Goal: Transaction & Acquisition: Purchase product/service

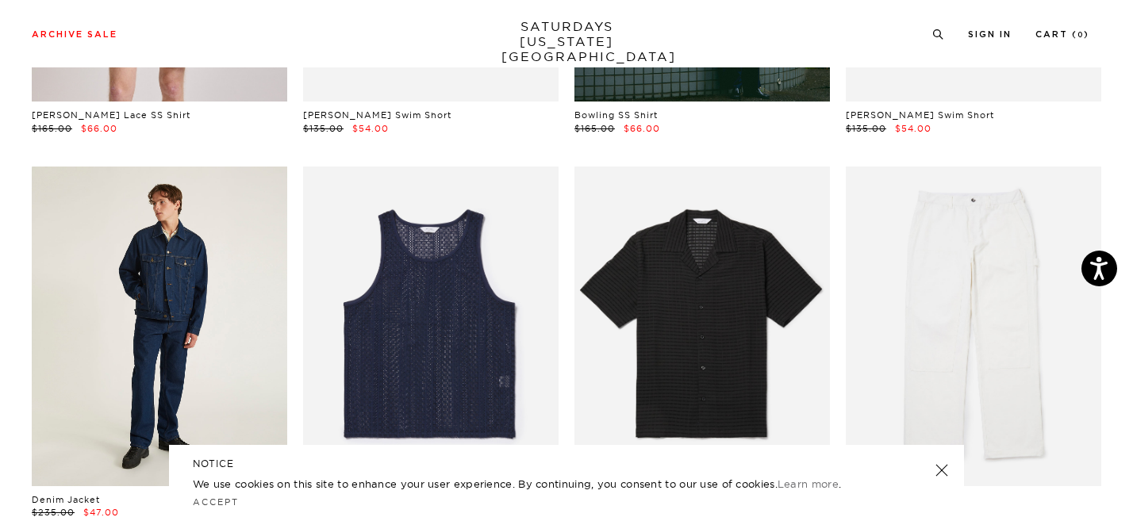
scroll to position [947, 0]
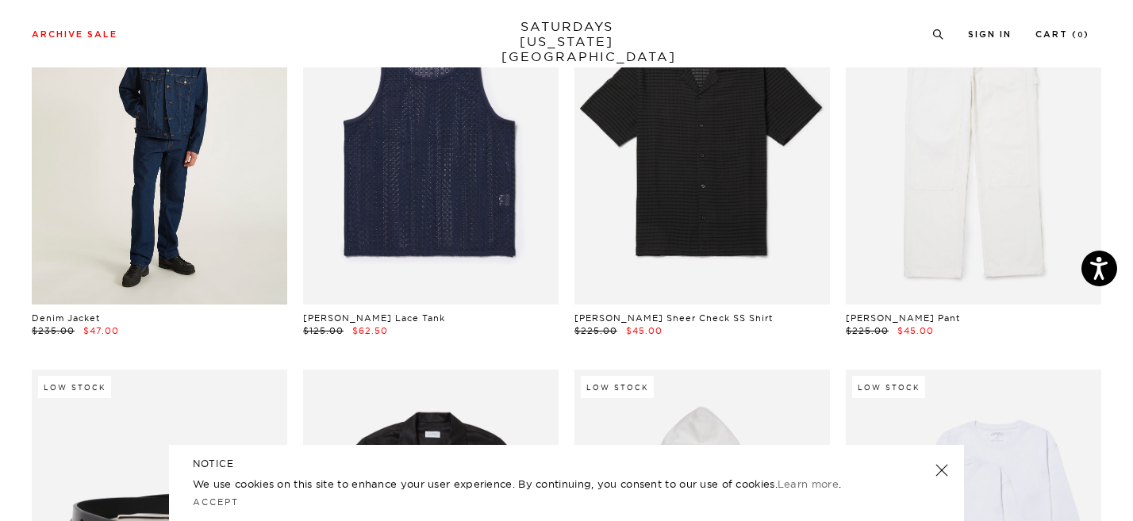
click at [227, 232] on link at bounding box center [159, 145] width 255 height 320
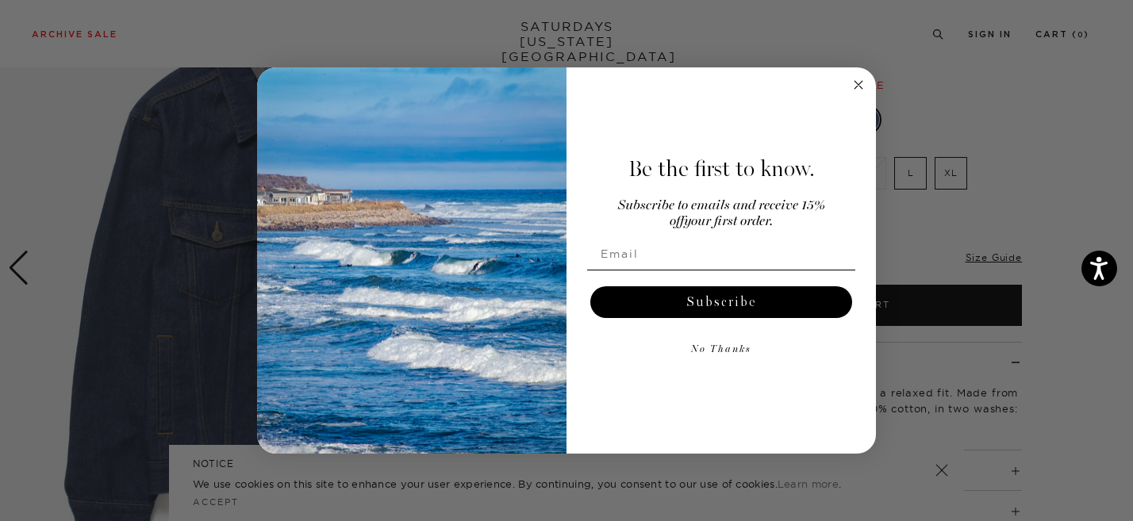
click at [857, 88] on circle "Close dialog" at bounding box center [859, 84] width 18 height 18
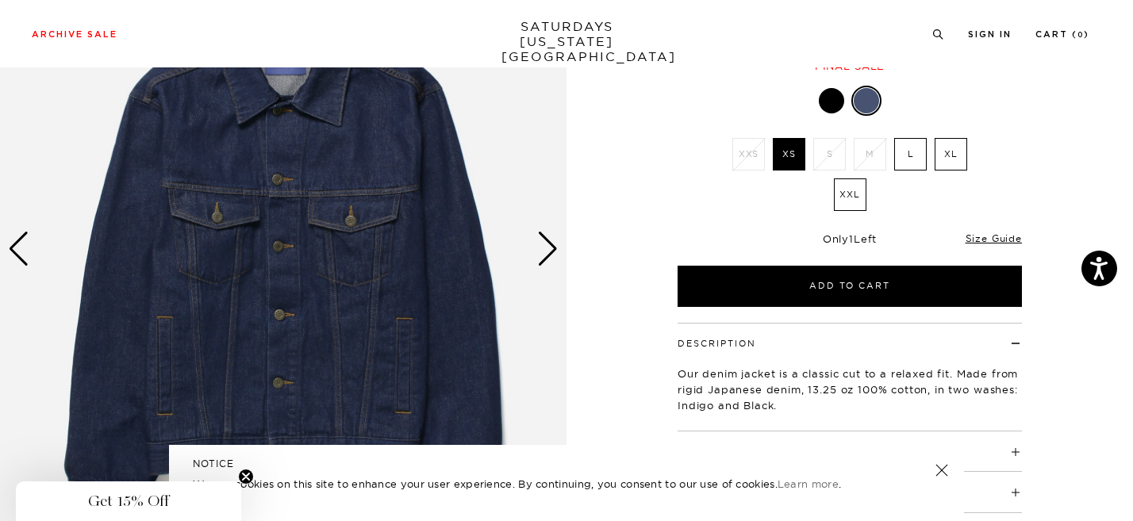
scroll to position [181, 0]
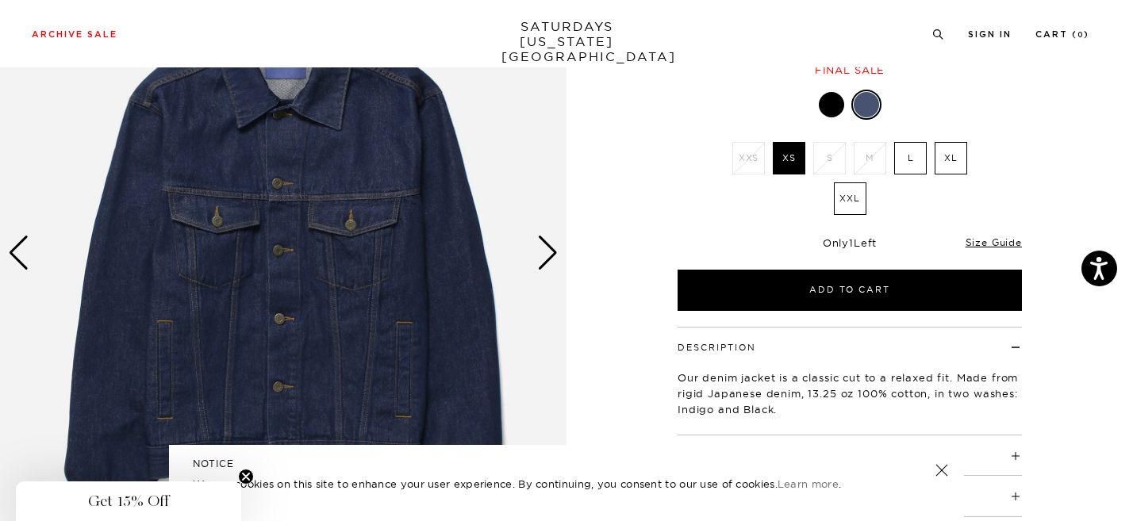
click at [905, 161] on label "L" at bounding box center [910, 158] width 33 height 33
click at [0, 0] on input "L" at bounding box center [0, 0] width 0 height 0
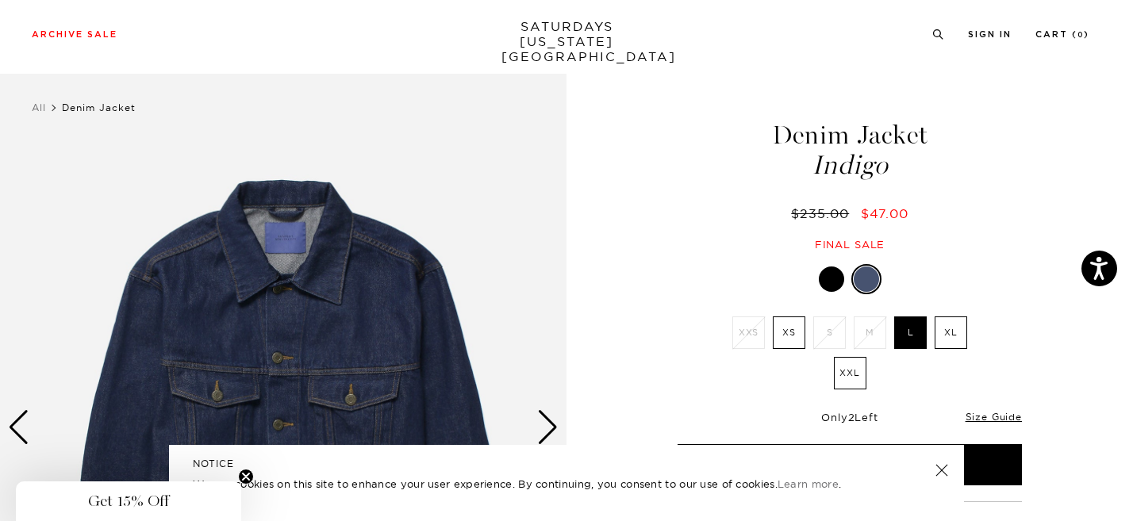
scroll to position [6, 0]
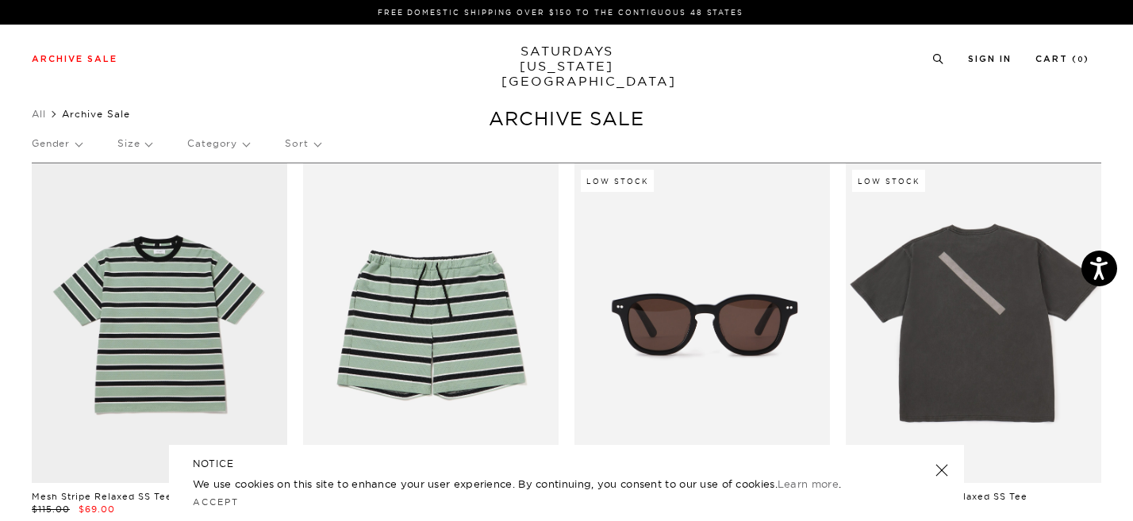
click at [144, 148] on p "Size" at bounding box center [134, 143] width 34 height 36
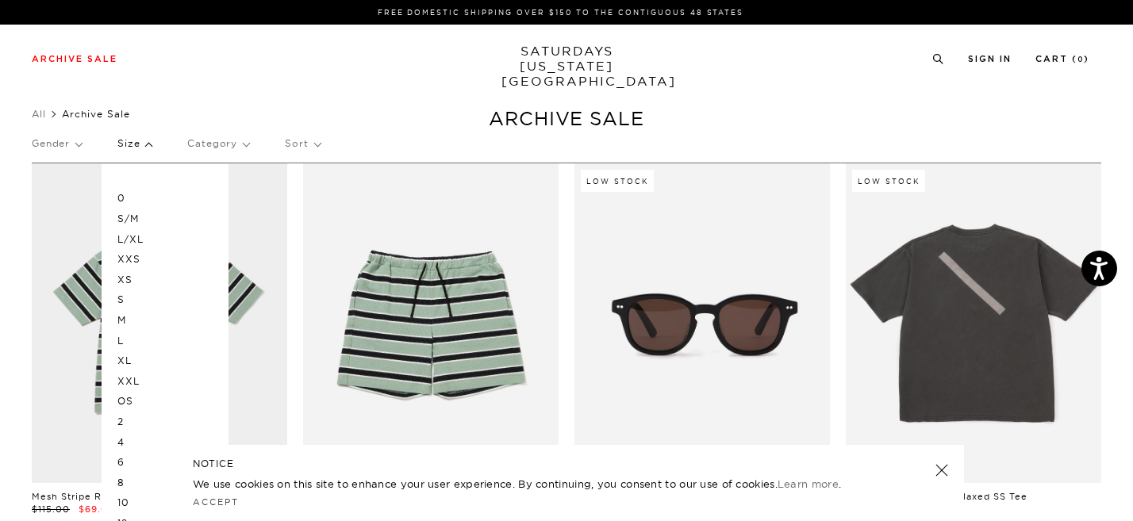
click at [121, 317] on p "M" at bounding box center [164, 320] width 95 height 21
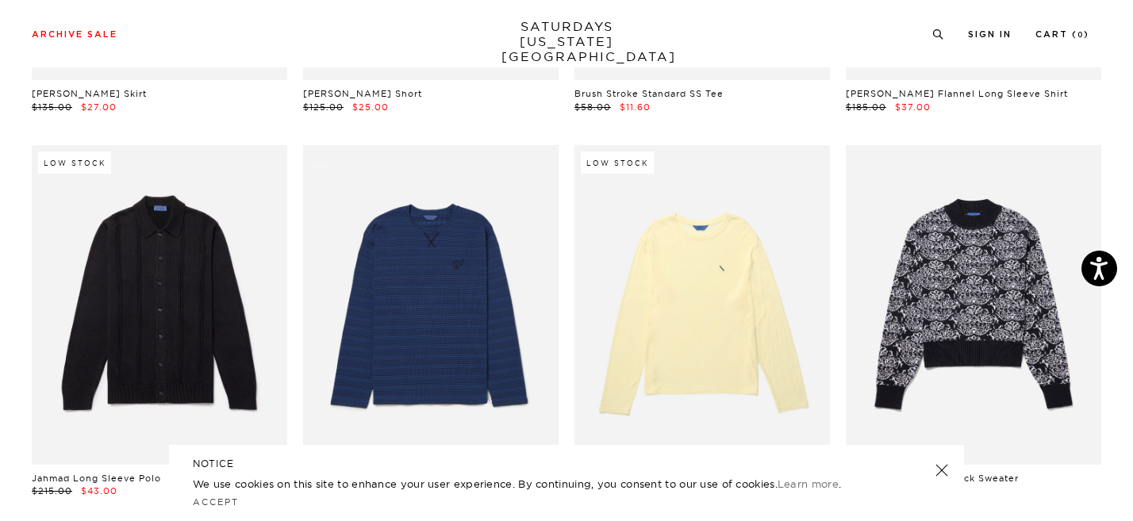
scroll to position [5863, 0]
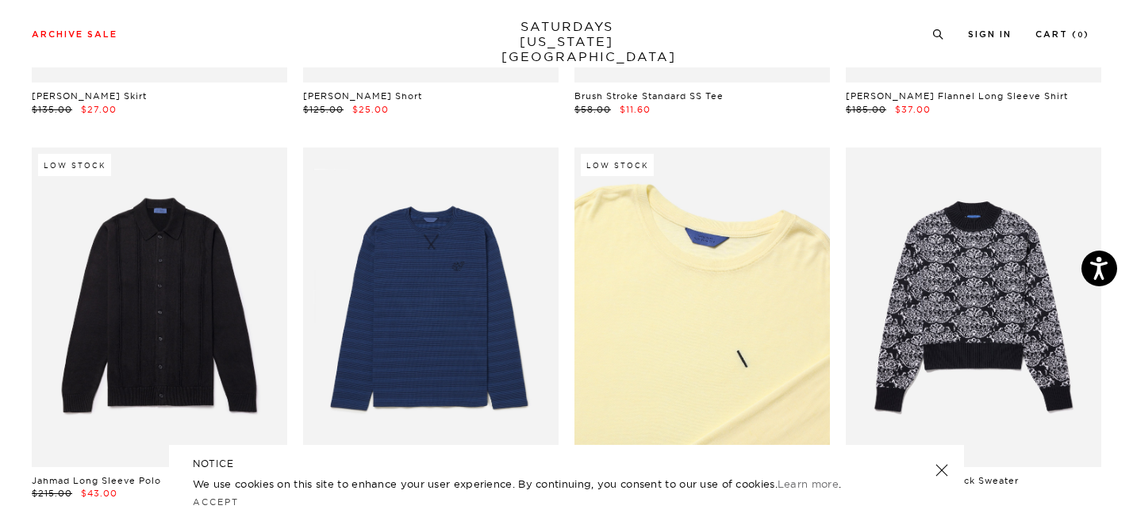
click at [711, 278] on link at bounding box center [701, 308] width 255 height 320
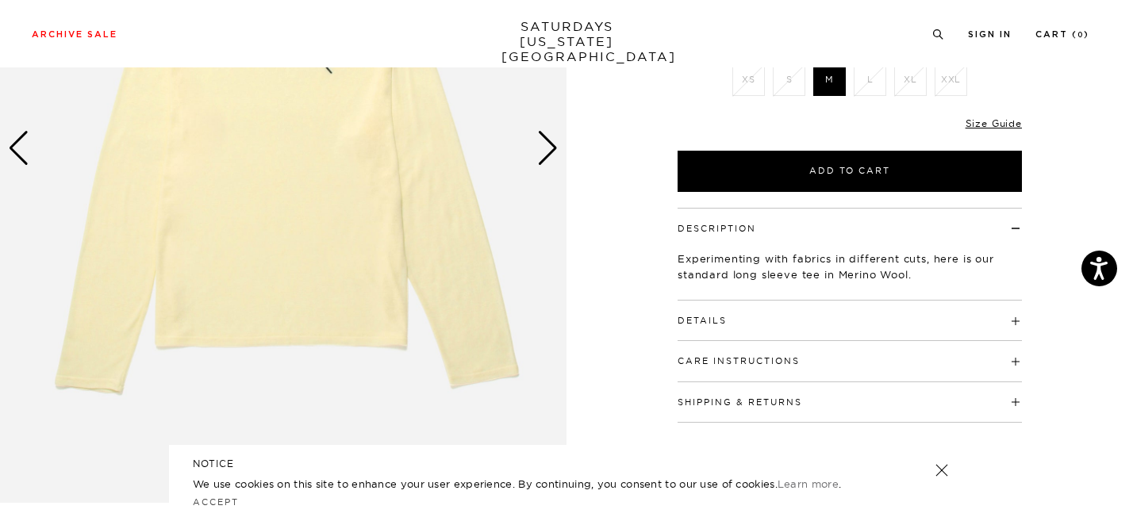
scroll to position [289, 0]
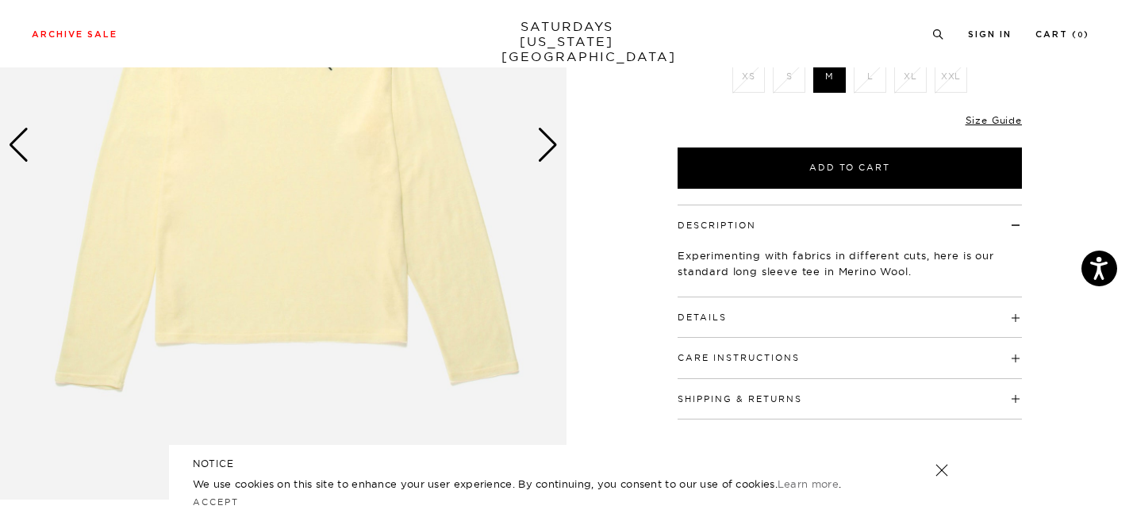
click at [709, 318] on button "Details" at bounding box center [702, 317] width 49 height 9
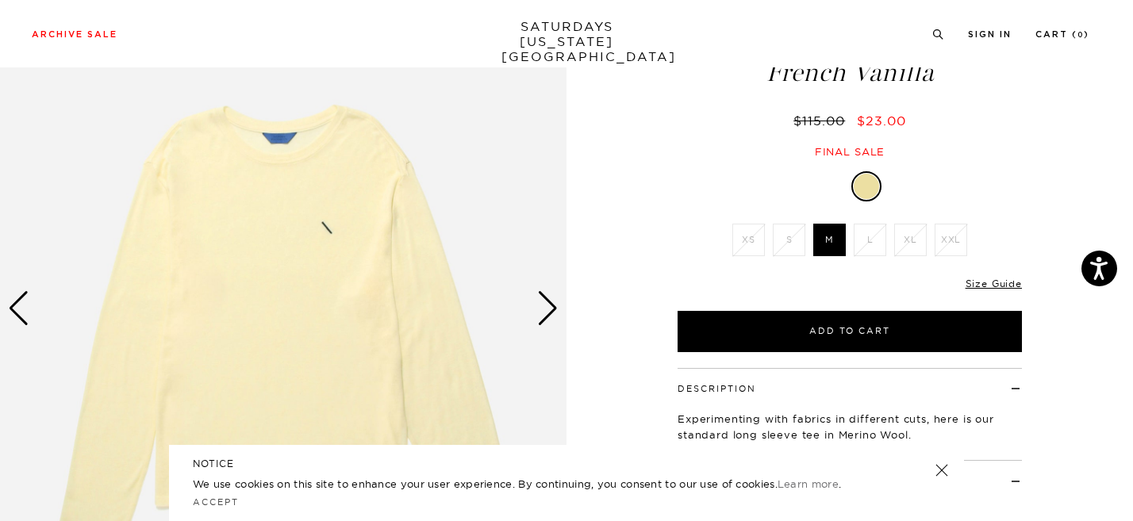
scroll to position [124, 0]
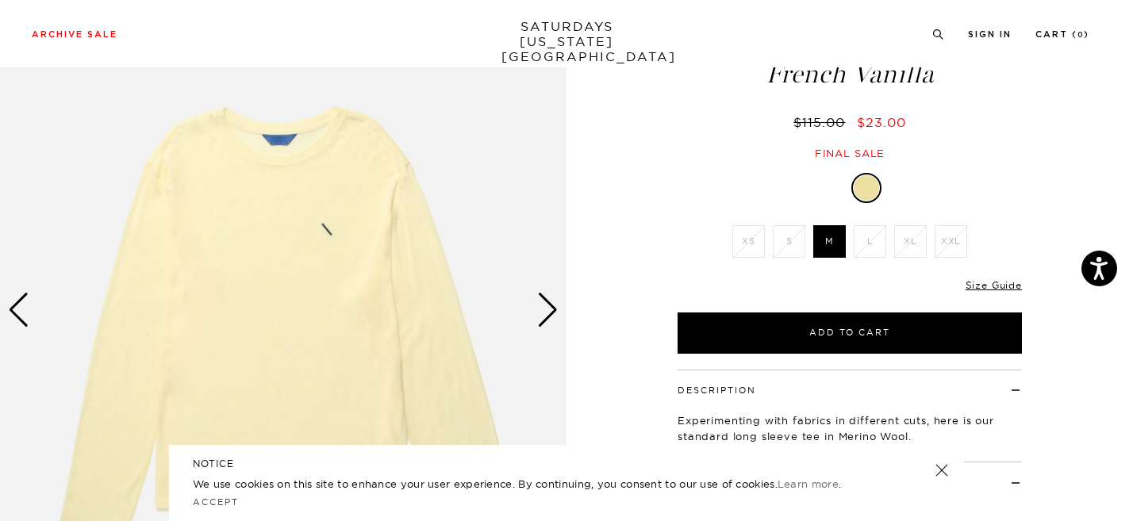
click at [550, 312] on div "Next slide" at bounding box center [547, 310] width 21 height 35
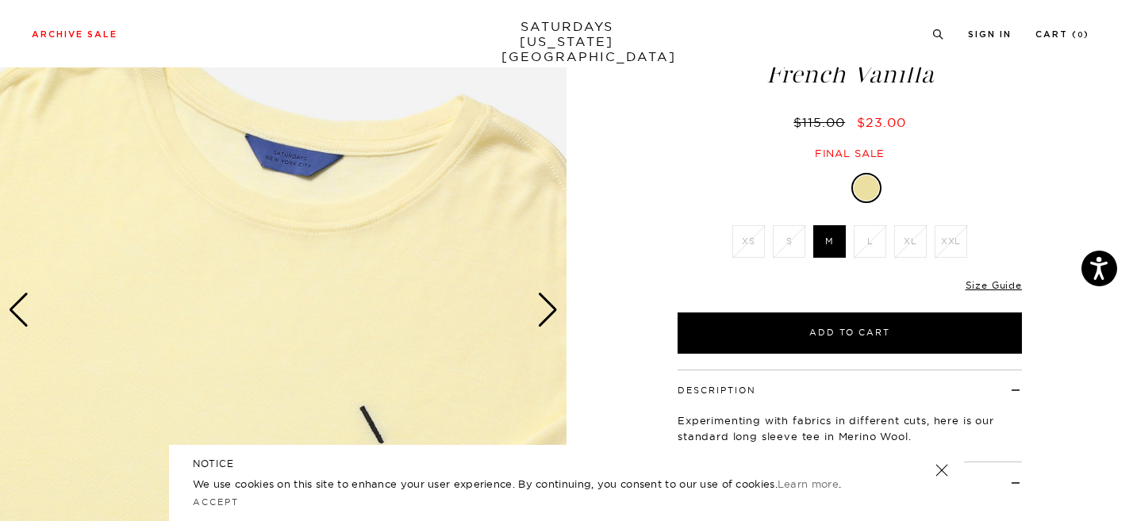
click at [550, 312] on div "Next slide" at bounding box center [547, 310] width 21 height 35
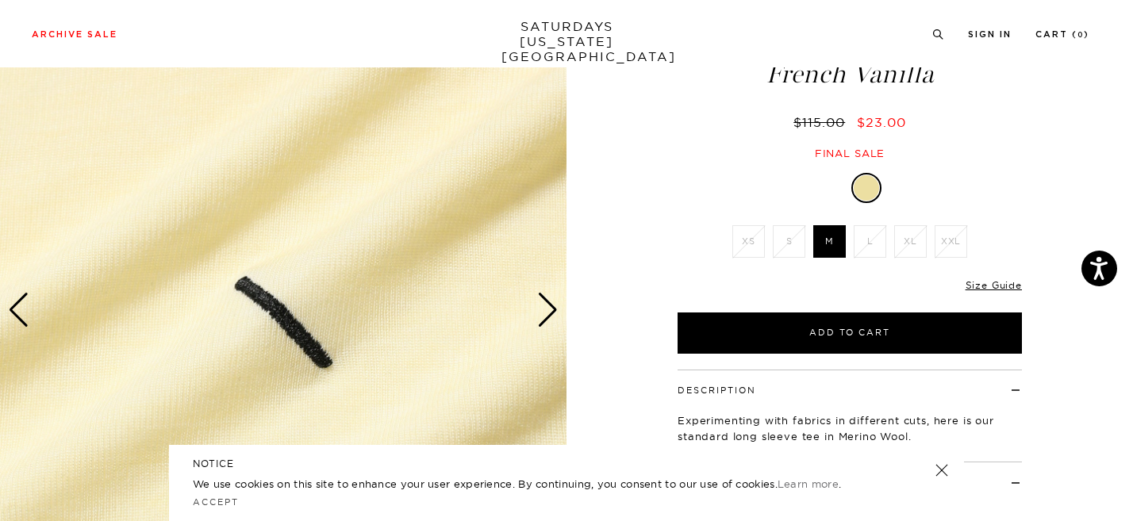
click at [550, 312] on div "Next slide" at bounding box center [547, 310] width 21 height 35
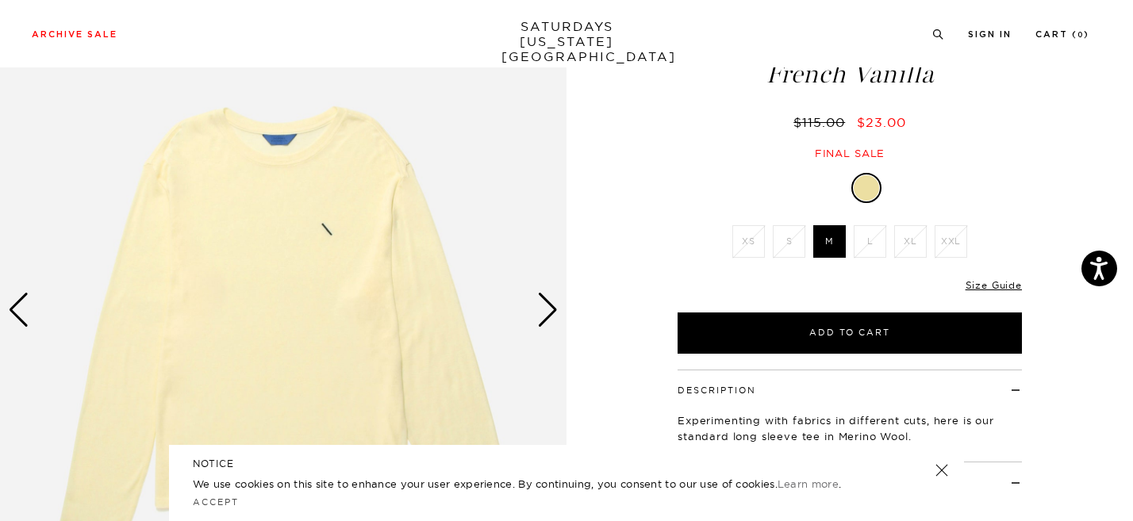
click at [550, 312] on div "Next slide" at bounding box center [547, 310] width 21 height 35
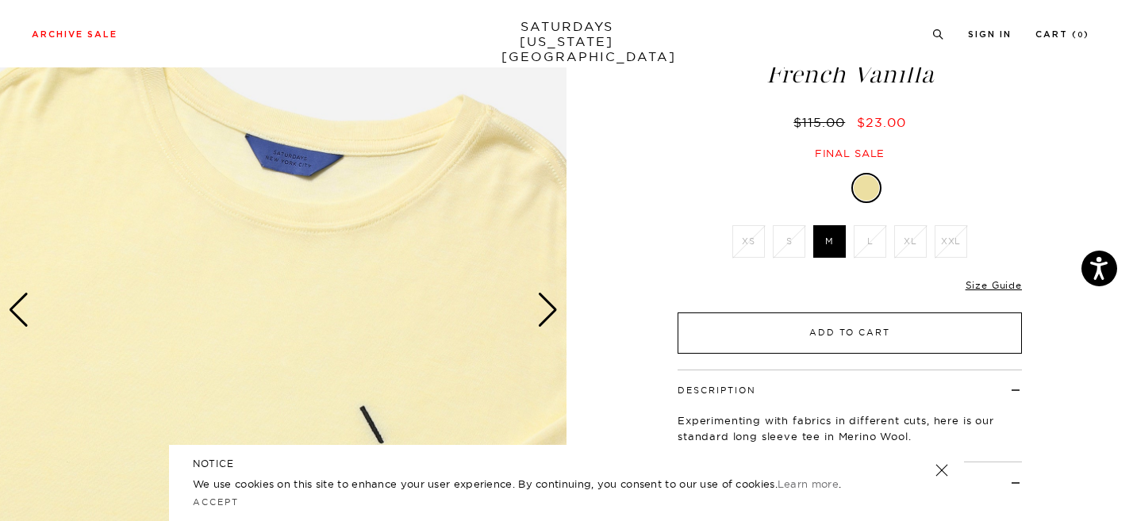
click at [792, 332] on button "Add to Cart" at bounding box center [850, 333] width 344 height 41
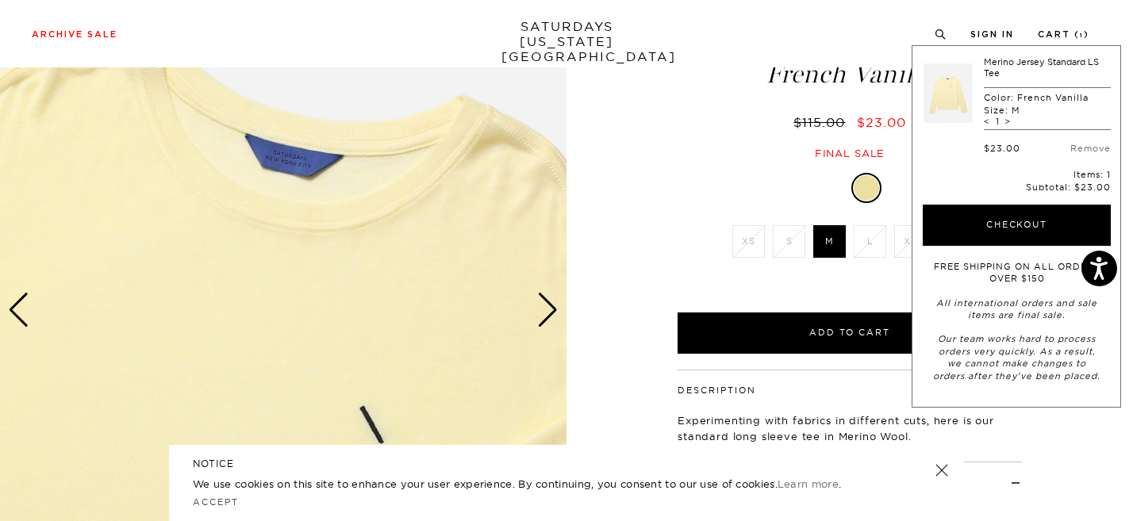
scroll to position [0, 0]
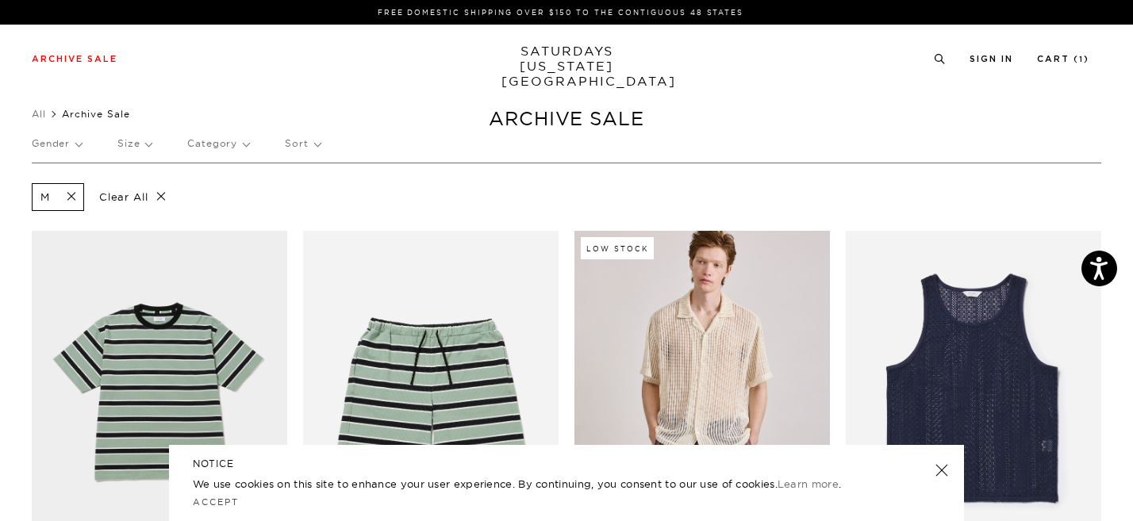
click at [79, 201] on span at bounding box center [66, 197] width 33 height 15
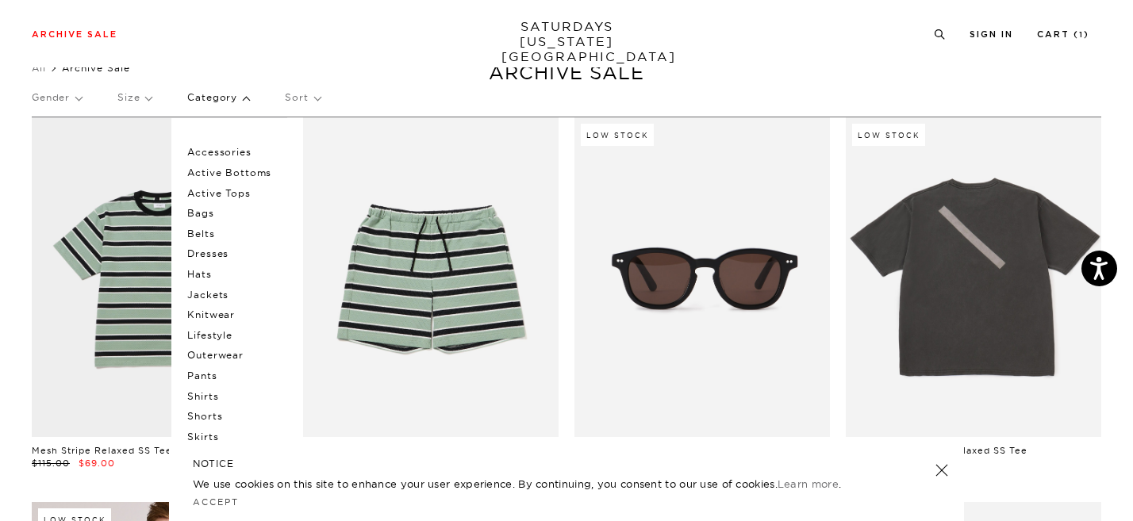
scroll to position [33, 0]
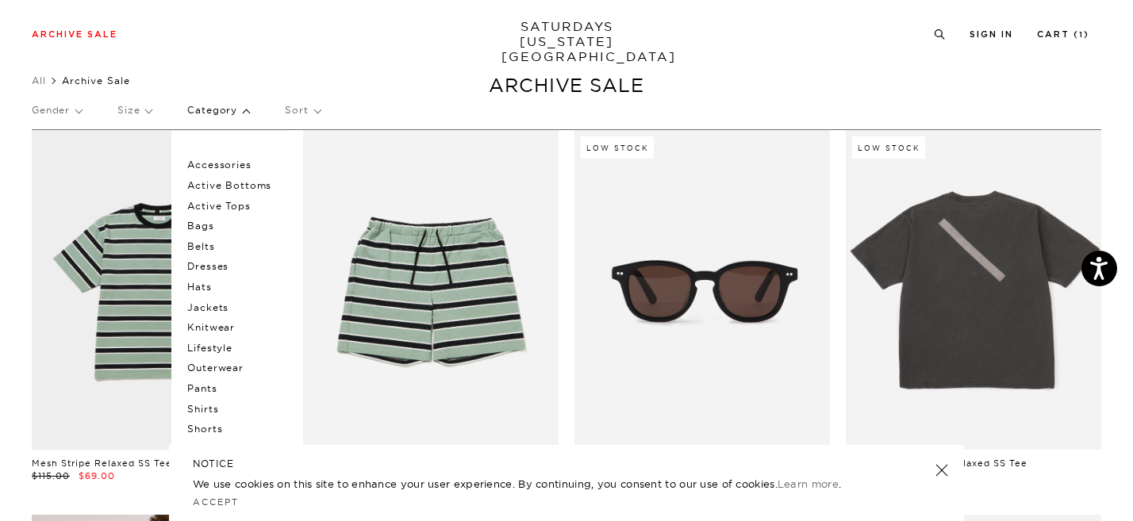
click at [202, 291] on p "Hats" at bounding box center [234, 287] width 95 height 21
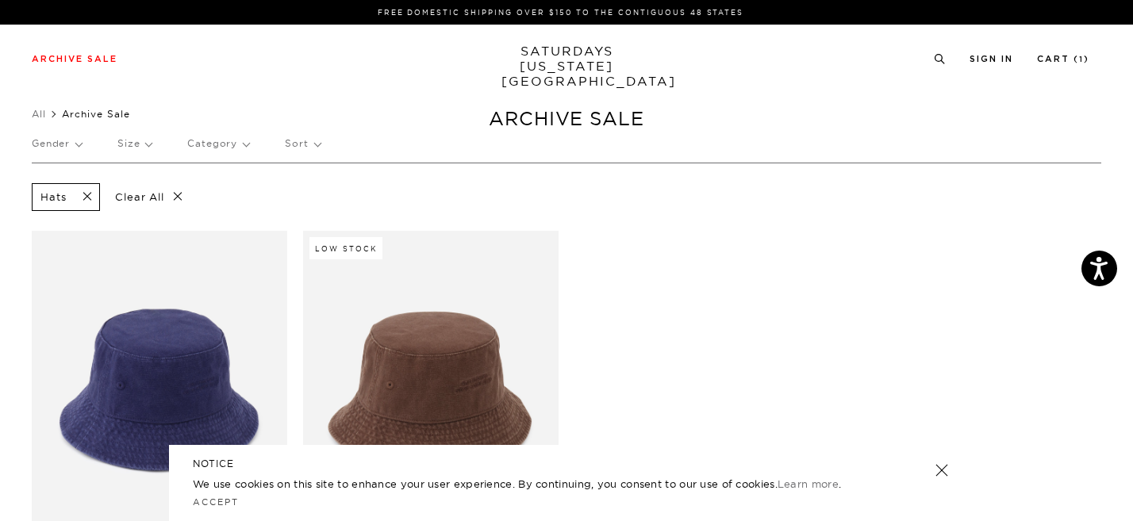
click at [89, 202] on span at bounding box center [82, 197] width 33 height 15
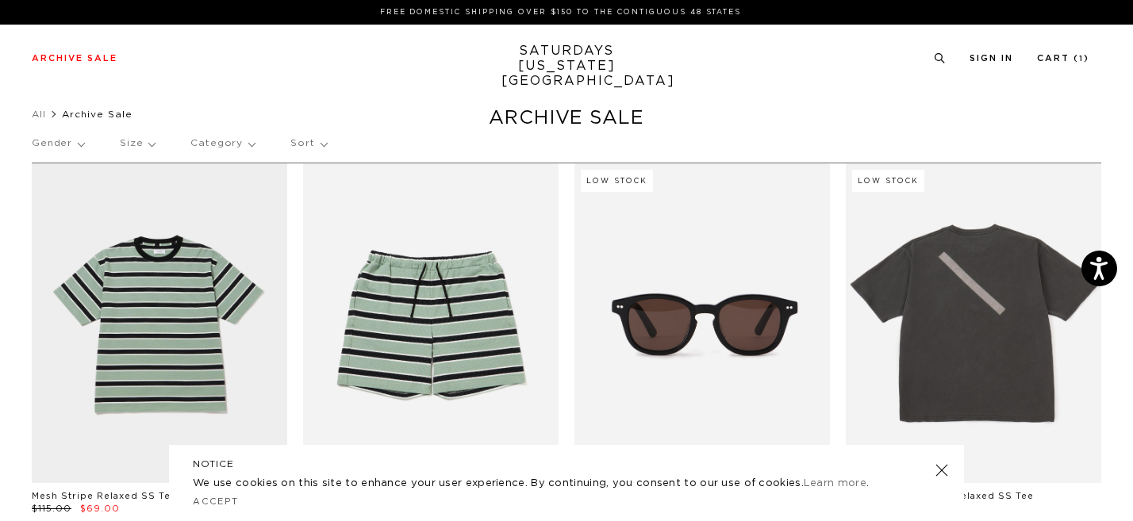
click at [242, 140] on p "Category" at bounding box center [222, 143] width 64 height 36
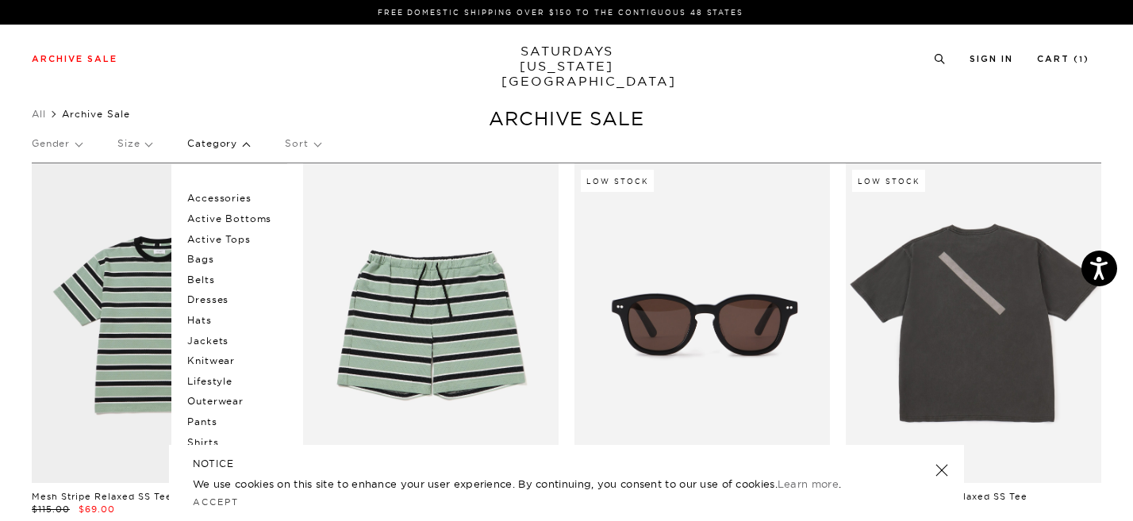
click at [226, 197] on p "Accessories" at bounding box center [234, 198] width 95 height 21
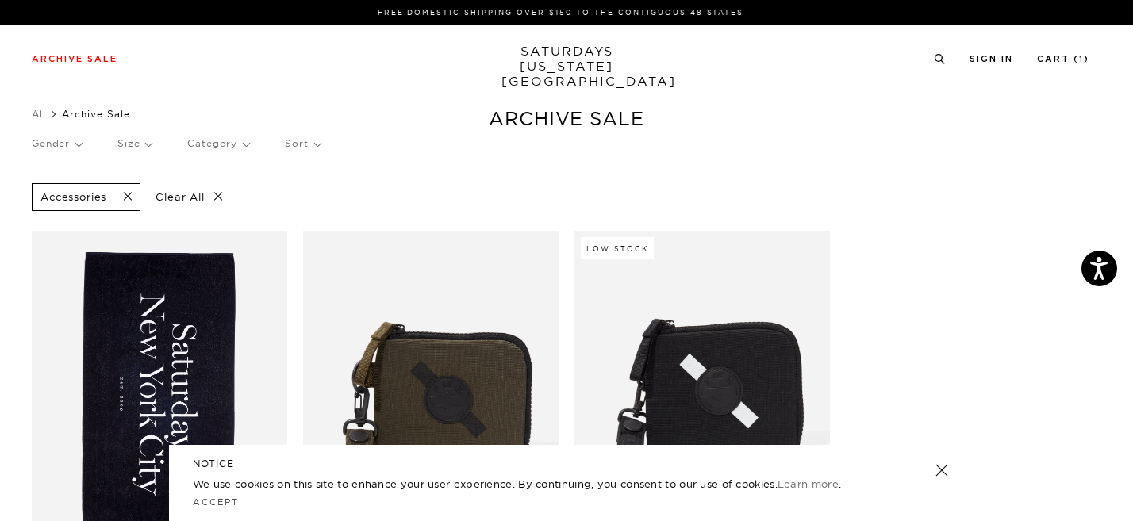
click at [240, 150] on p "Category" at bounding box center [218, 143] width 62 height 36
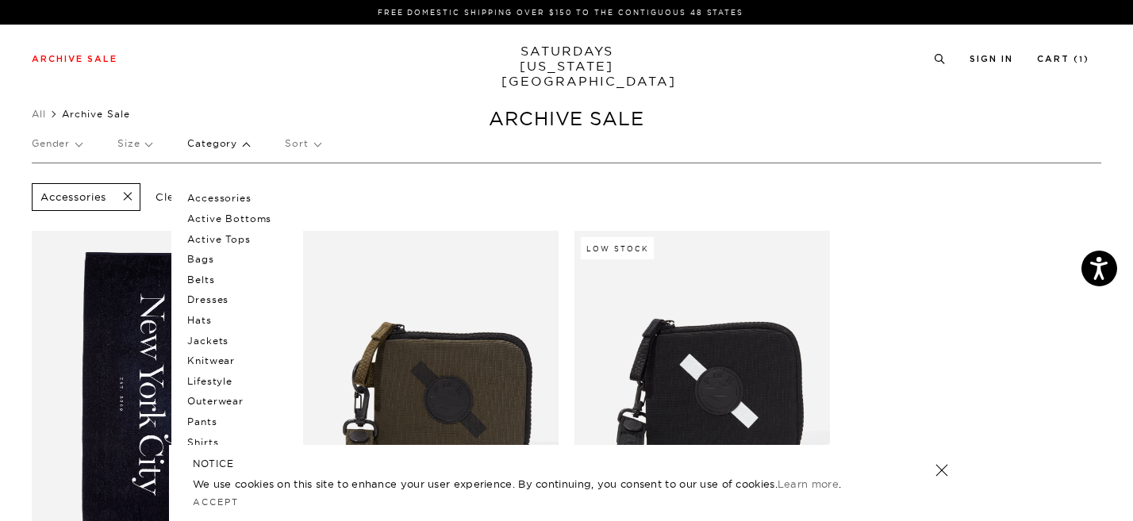
click at [213, 380] on p "Lifestyle" at bounding box center [234, 381] width 95 height 21
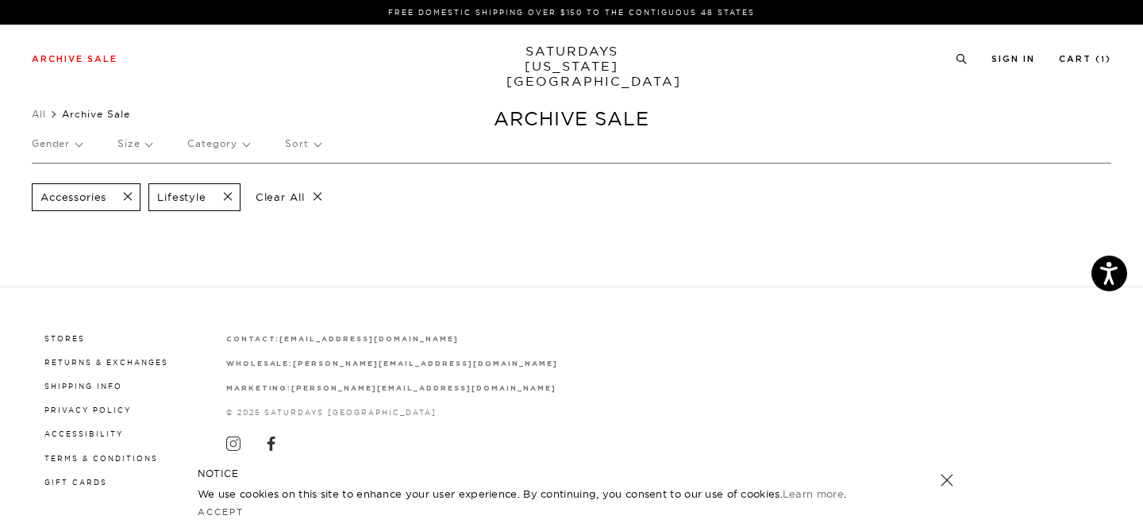
click at [244, 145] on p "Category" at bounding box center [218, 143] width 62 height 36
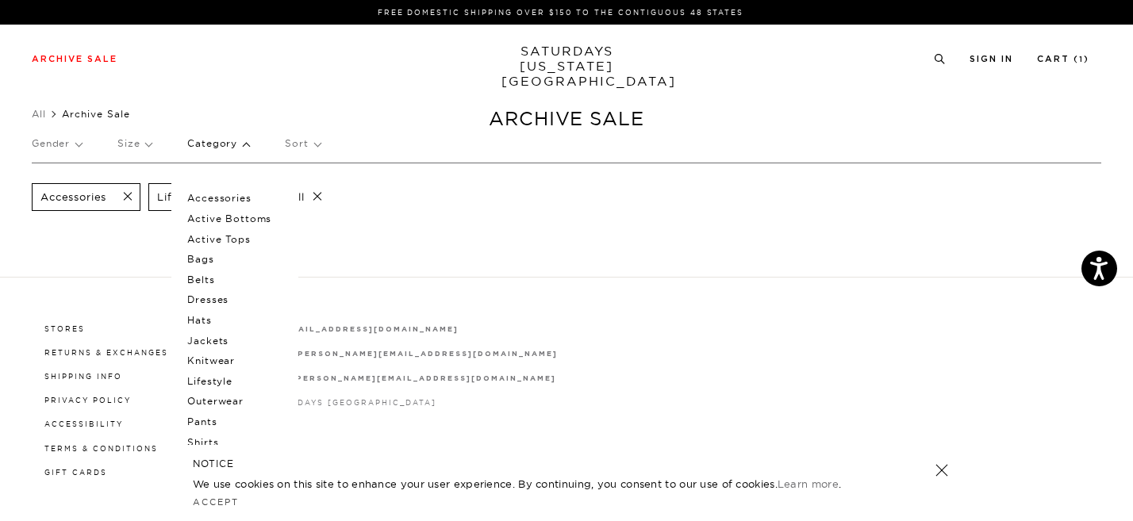
click at [209, 258] on p "Bags" at bounding box center [234, 259] width 95 height 21
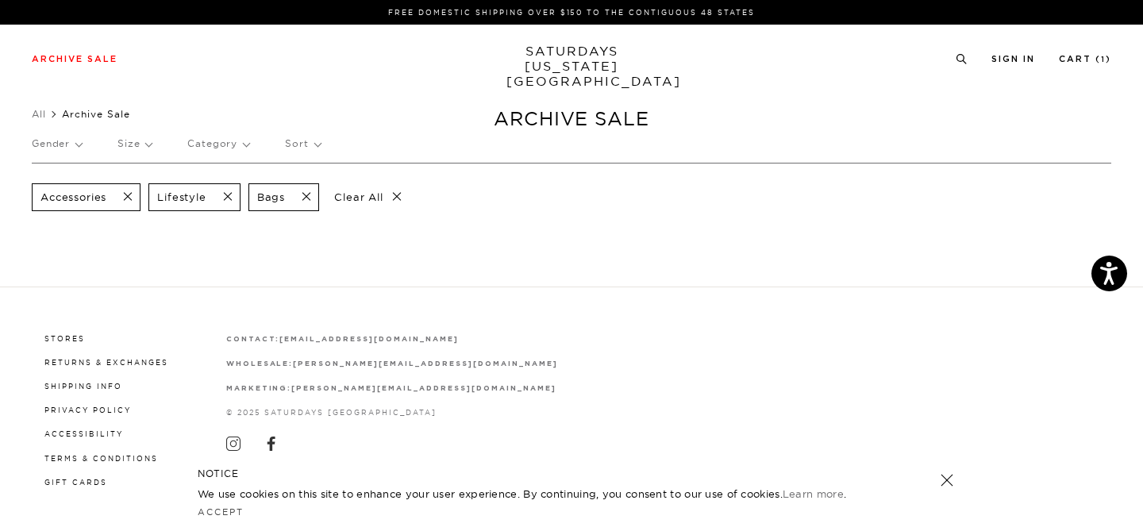
click at [231, 202] on span at bounding box center [222, 197] width 33 height 15
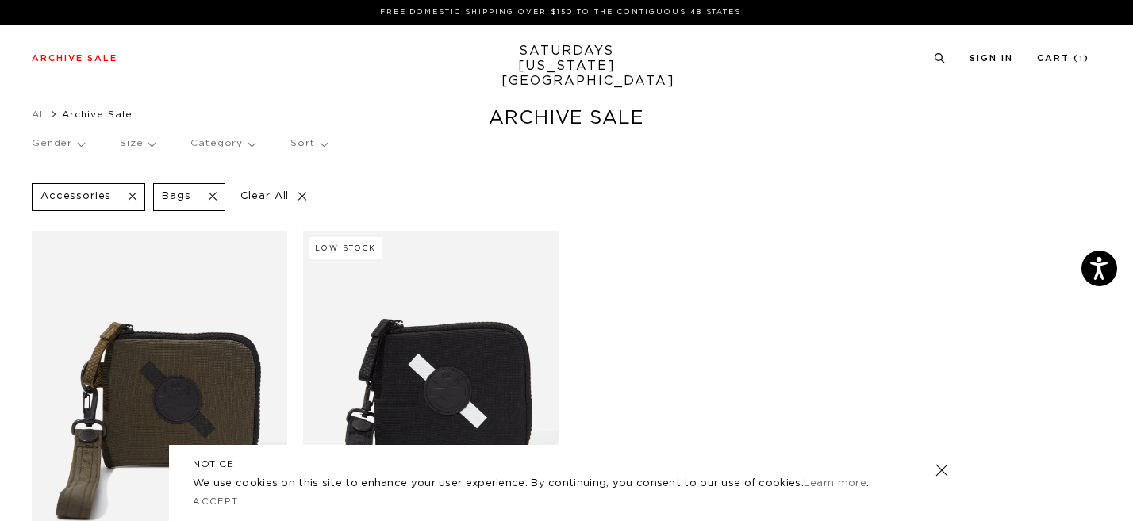
click at [128, 199] on span at bounding box center [127, 197] width 33 height 15
click at [240, 148] on p "Category" at bounding box center [218, 143] width 62 height 36
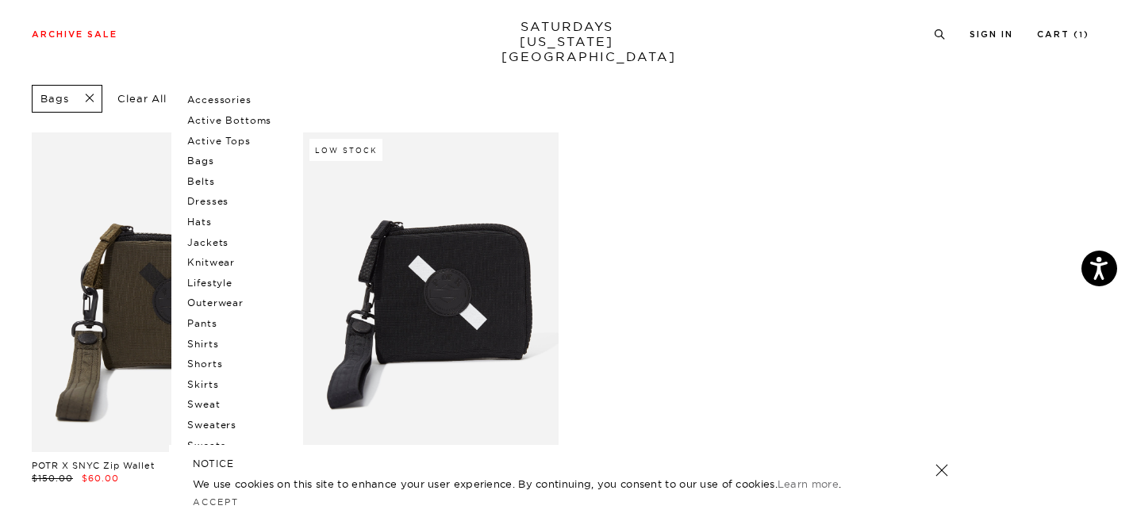
scroll to position [94, 0]
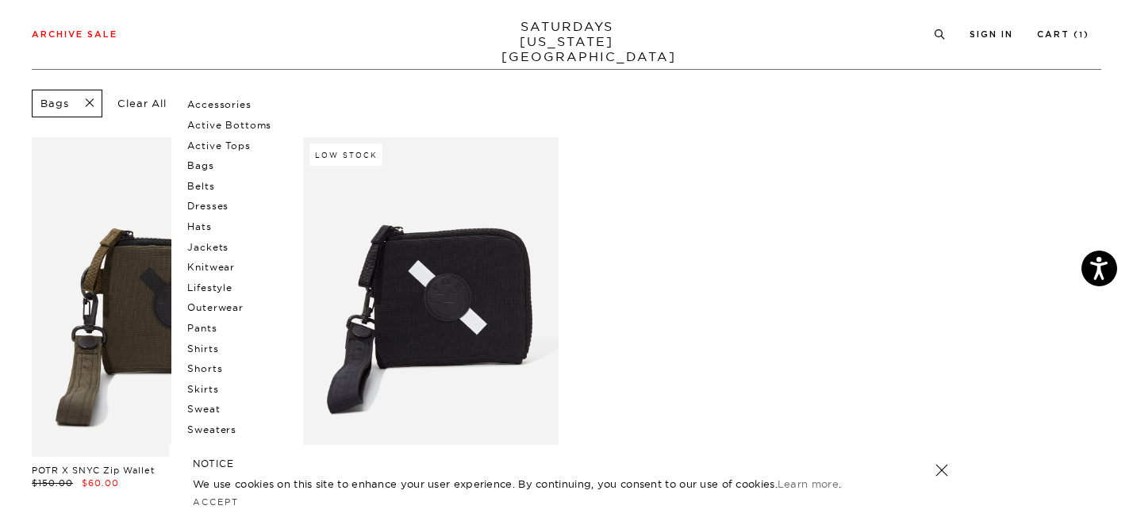
click at [672, 183] on div "POTR X SNYC Zip Wallet $150.00 $60.00 Low Stock POTR X SNYC Zip Wallet $150.00 …" at bounding box center [566, 329] width 1085 height 385
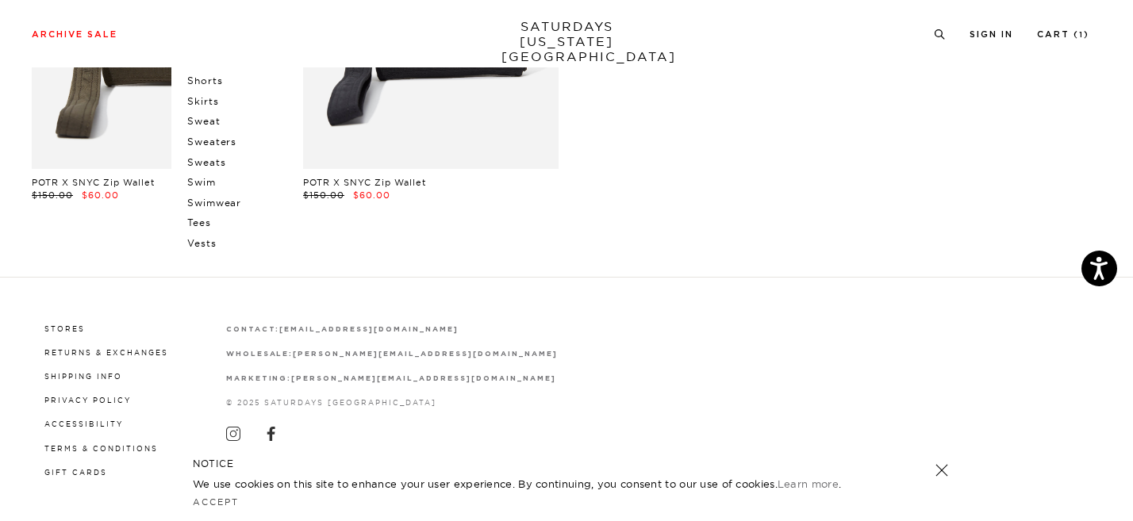
scroll to position [0, 0]
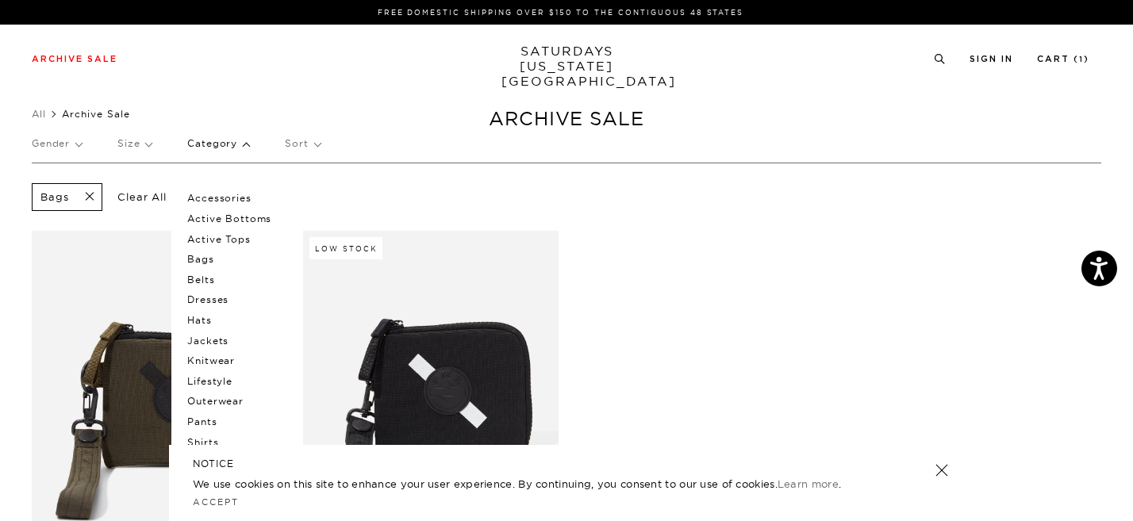
click at [94, 198] on span at bounding box center [84, 197] width 33 height 15
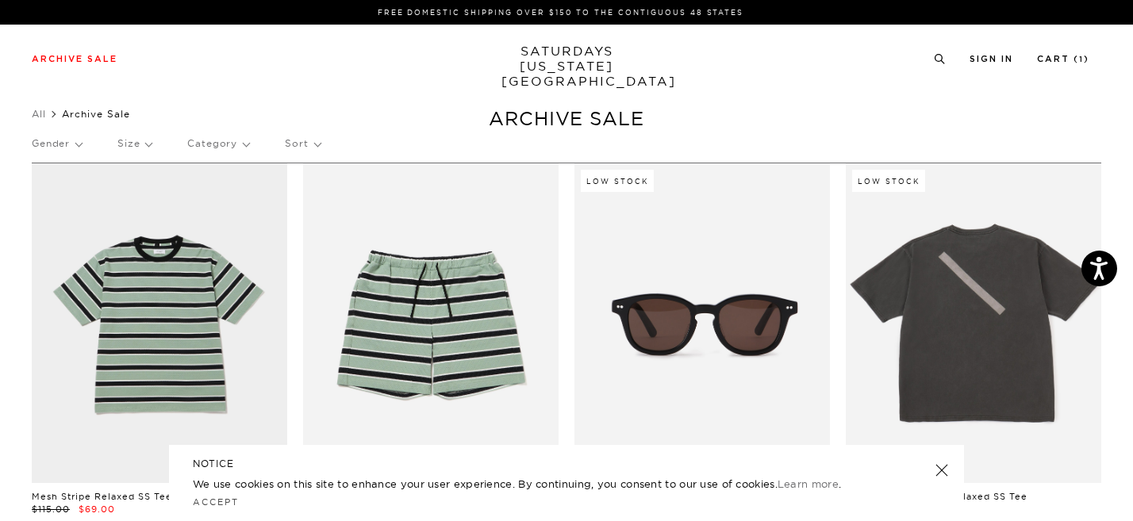
click at [145, 145] on p "Size" at bounding box center [134, 143] width 34 height 36
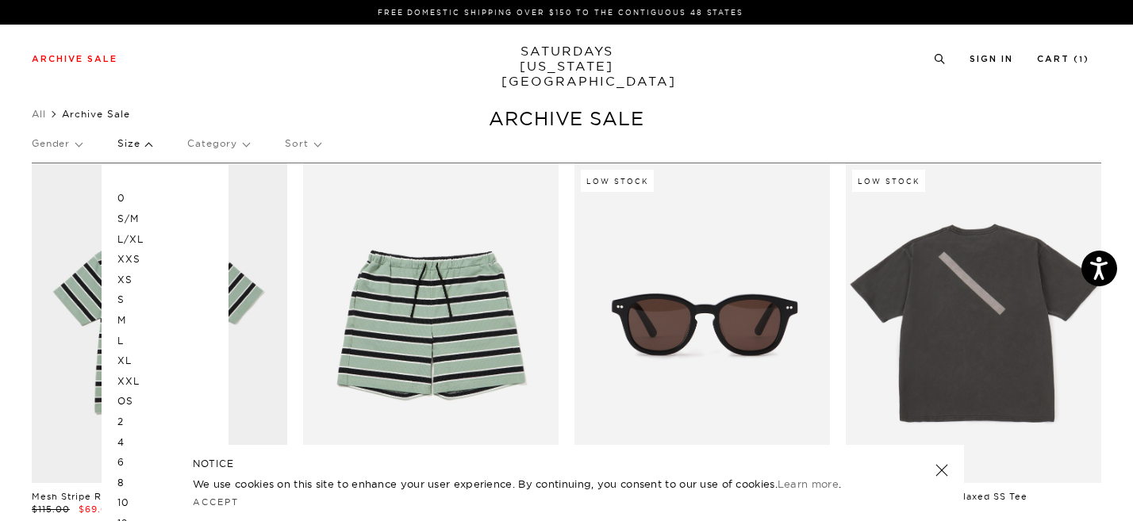
click at [125, 319] on p "M" at bounding box center [164, 320] width 95 height 21
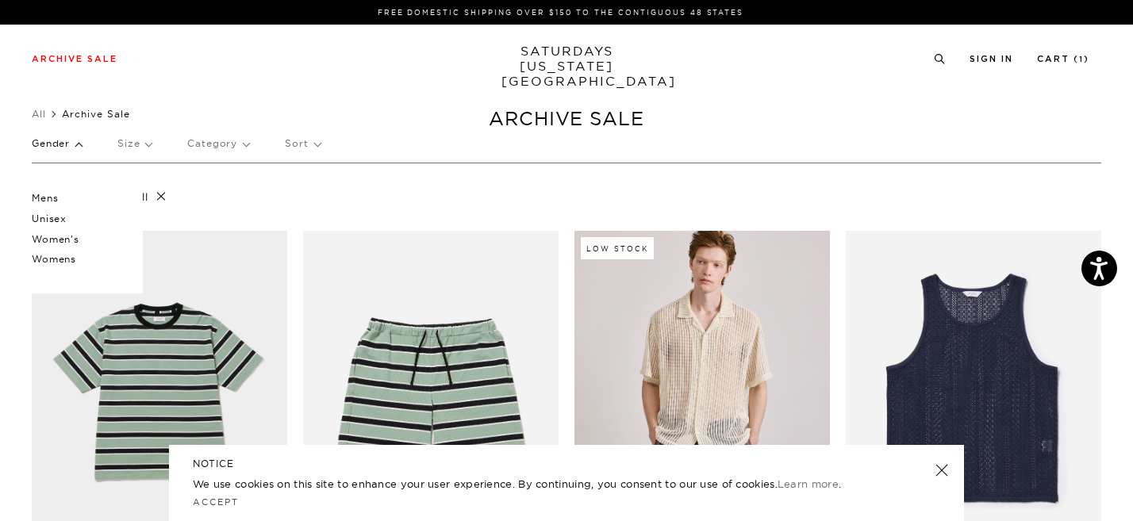
click at [41, 202] on p "Mens" at bounding box center [79, 198] width 95 height 21
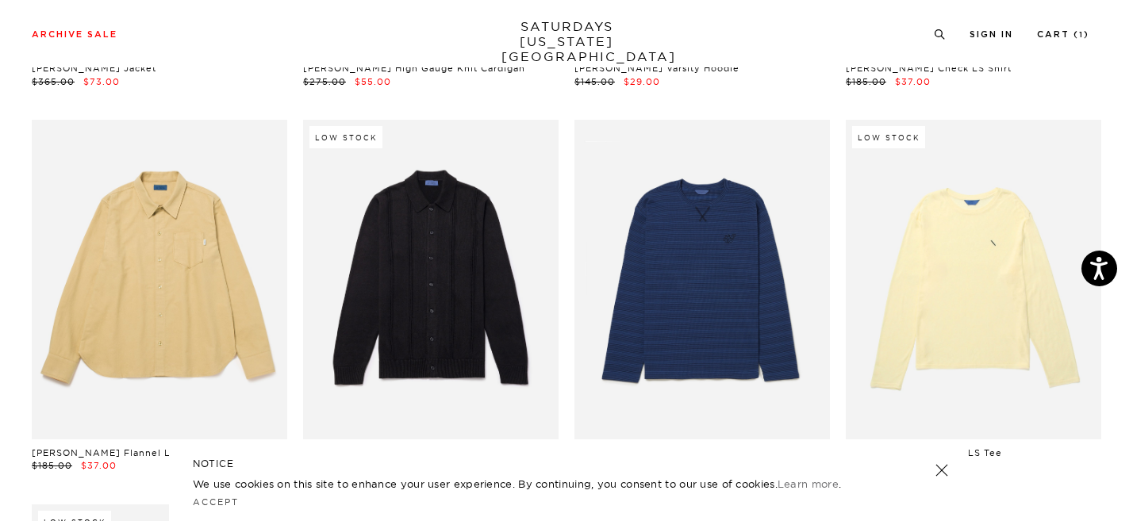
scroll to position [4357, 3]
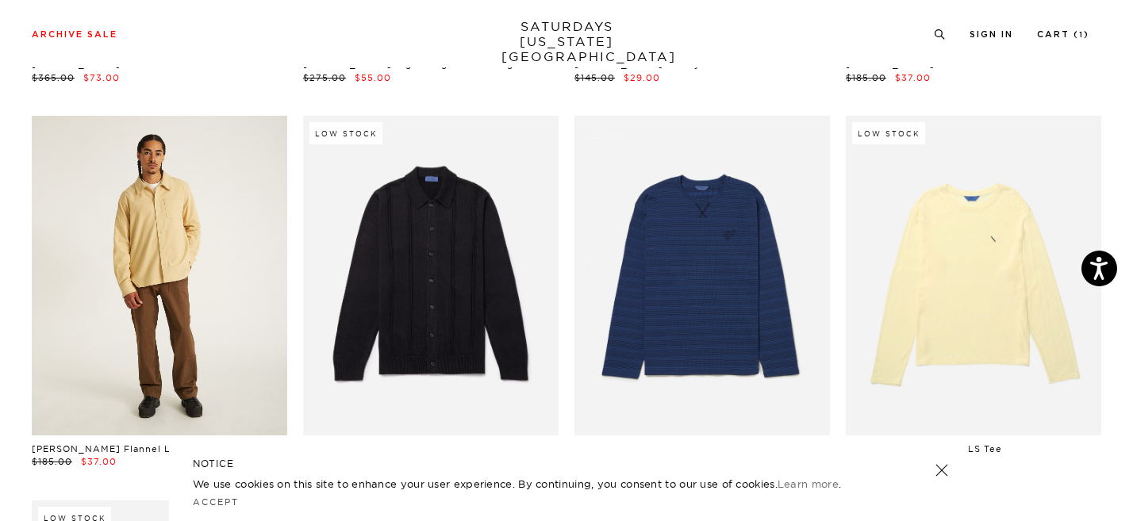
click at [171, 277] on link at bounding box center [159, 276] width 255 height 320
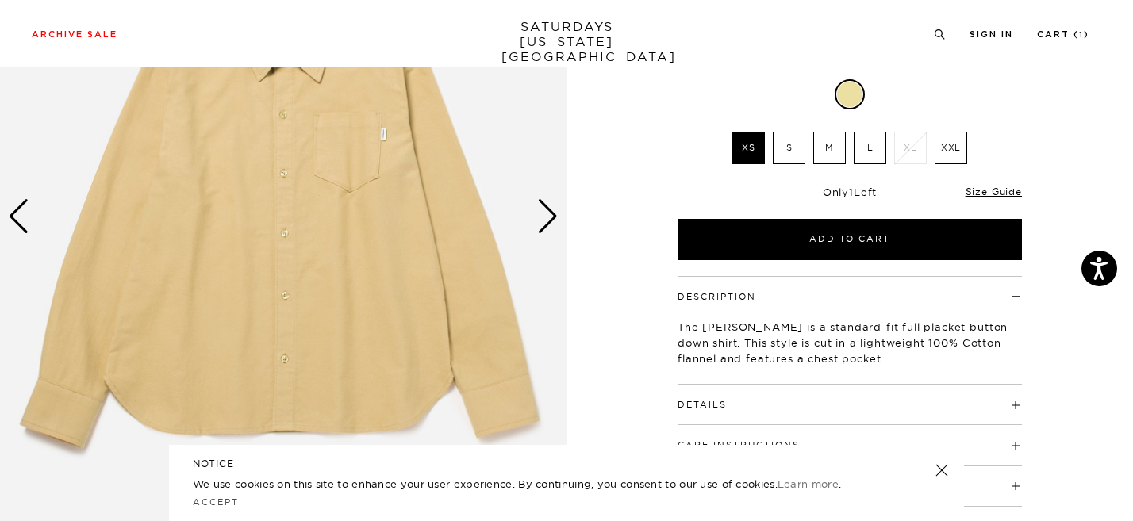
scroll to position [217, 0]
click at [544, 218] on div "Next slide" at bounding box center [547, 217] width 21 height 35
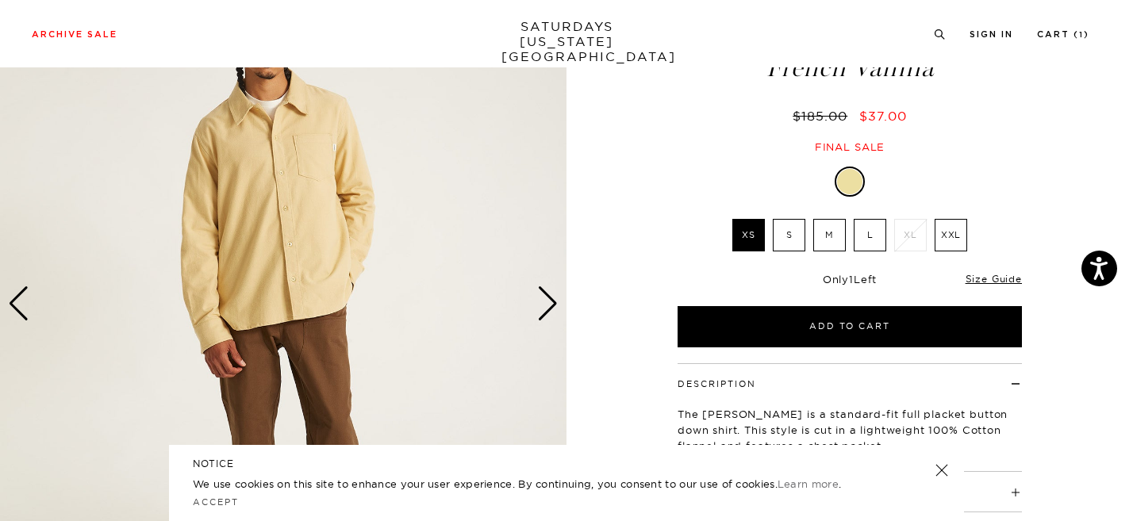
scroll to position [132, 0]
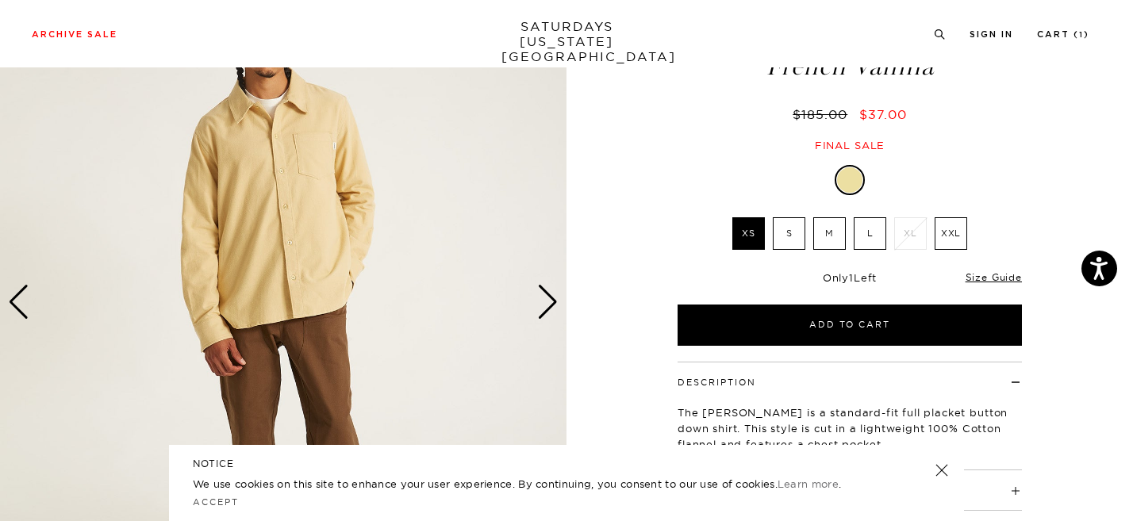
click at [552, 302] on div "Next slide" at bounding box center [547, 302] width 21 height 35
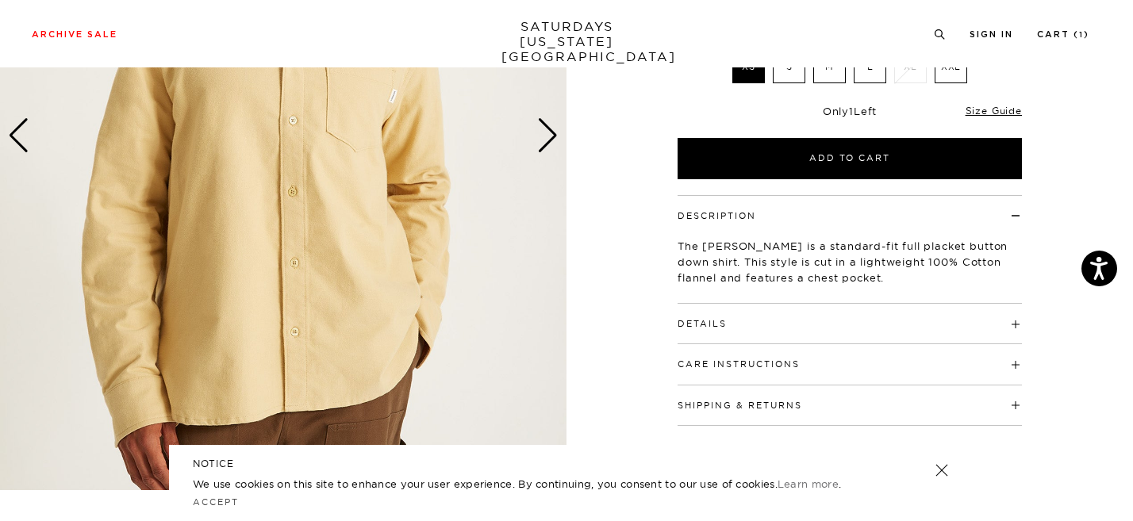
scroll to position [300, 0]
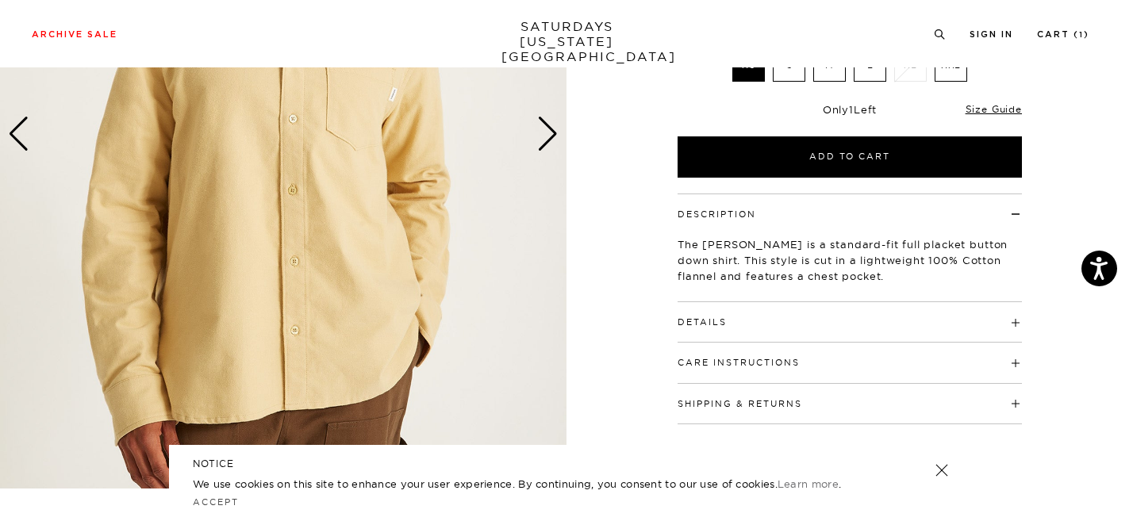
click at [549, 129] on div "Next slide" at bounding box center [547, 134] width 21 height 35
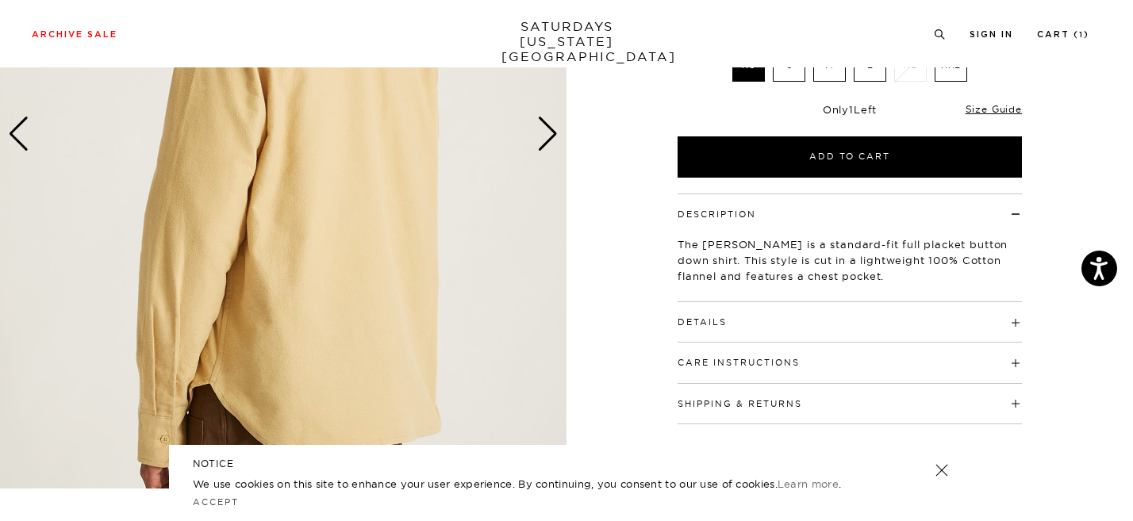
click at [549, 129] on div "Next slide" at bounding box center [547, 134] width 21 height 35
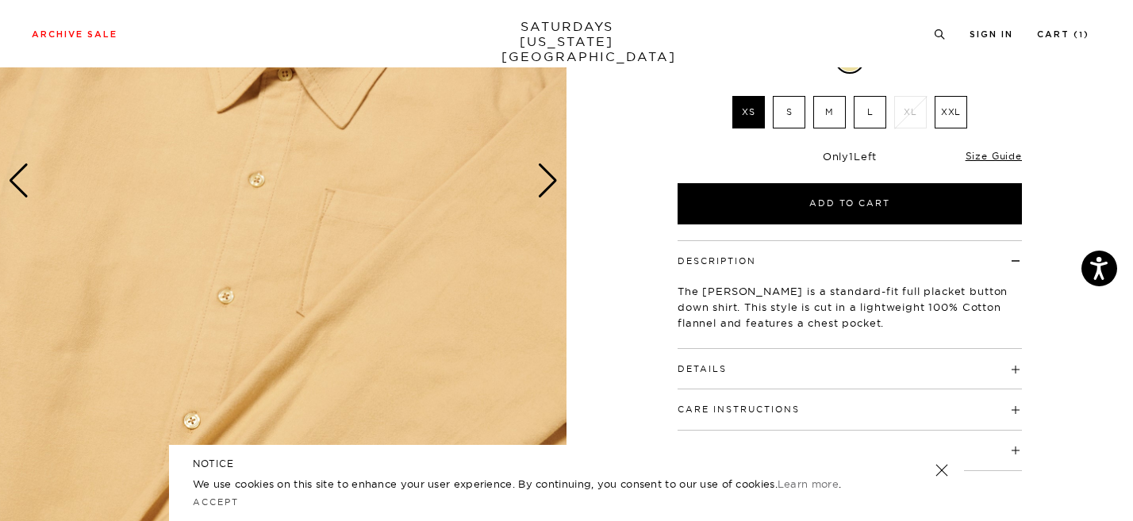
scroll to position [269, 0]
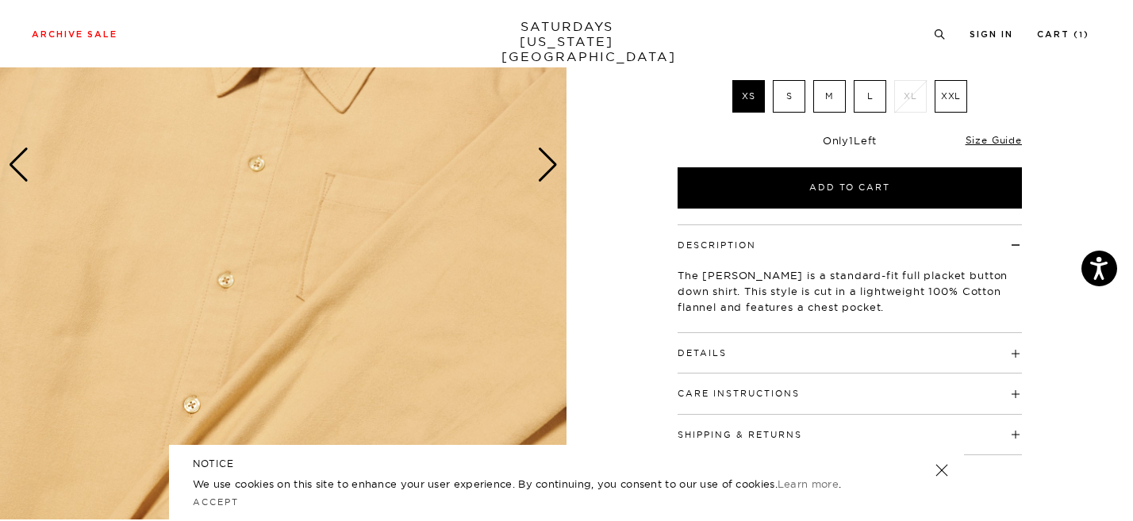
click at [547, 175] on div "Next slide" at bounding box center [547, 165] width 21 height 35
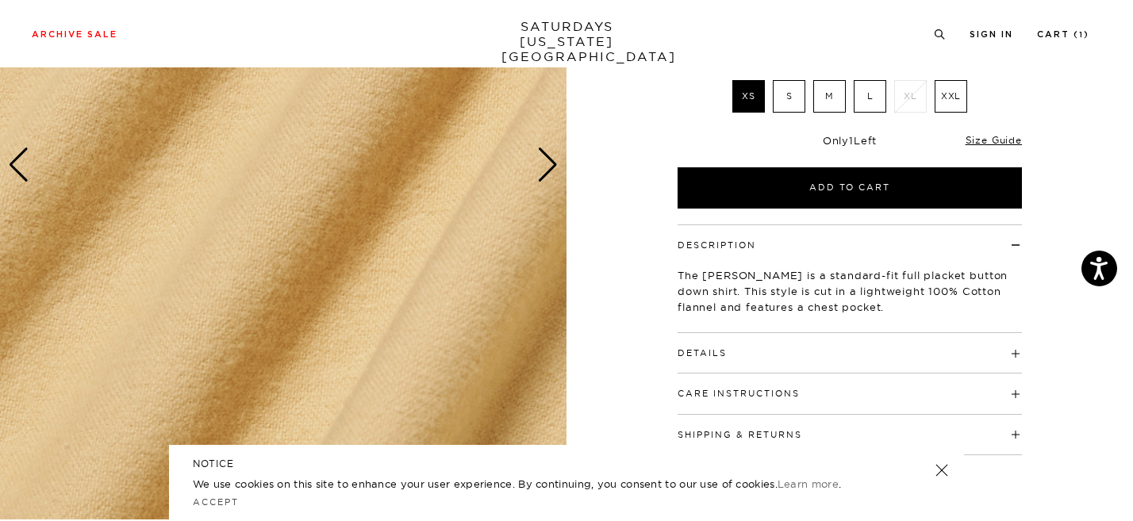
click at [547, 175] on div "Next slide" at bounding box center [547, 165] width 21 height 35
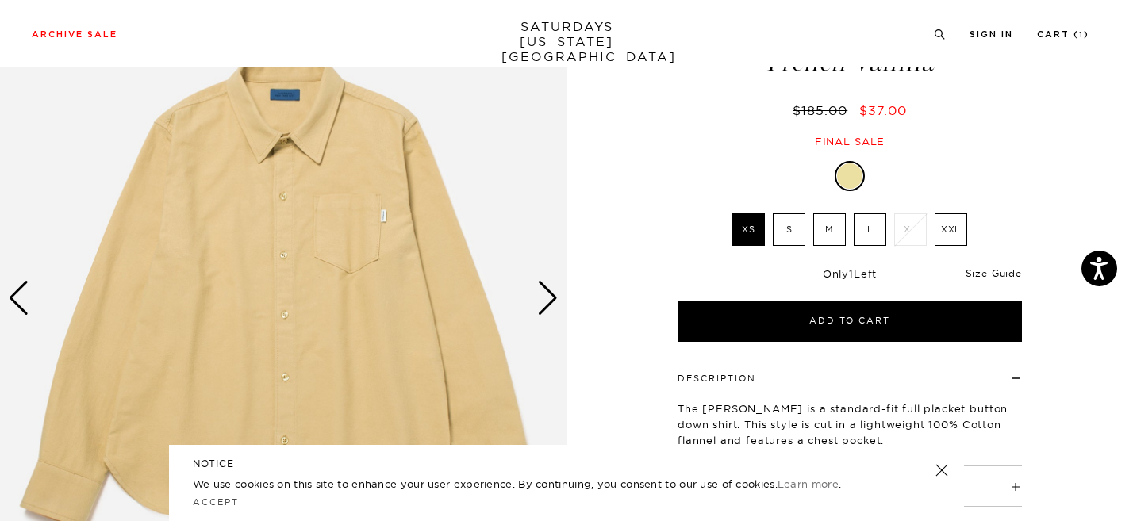
scroll to position [121, 0]
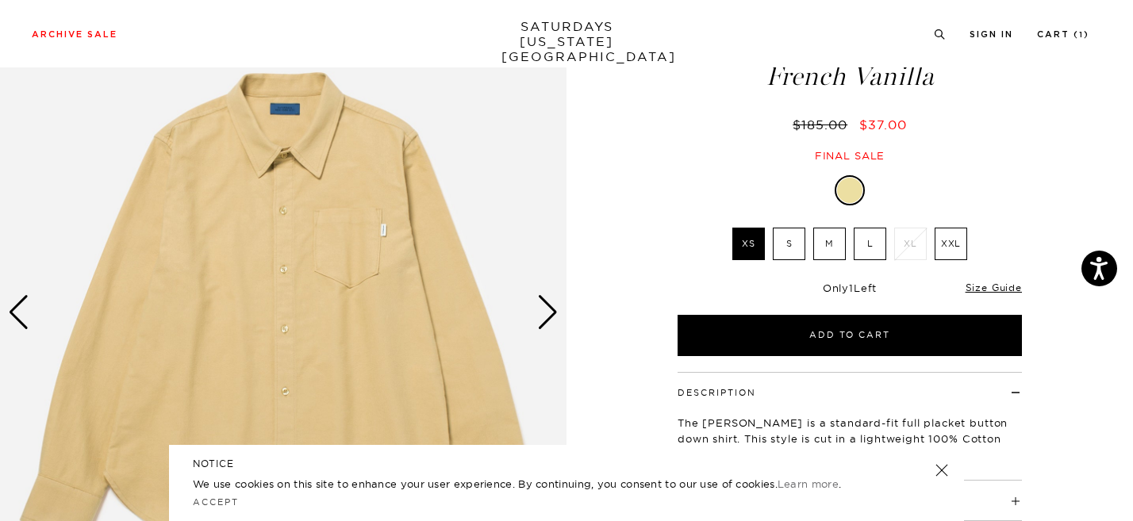
click at [23, 311] on div "Previous slide" at bounding box center [18, 312] width 21 height 35
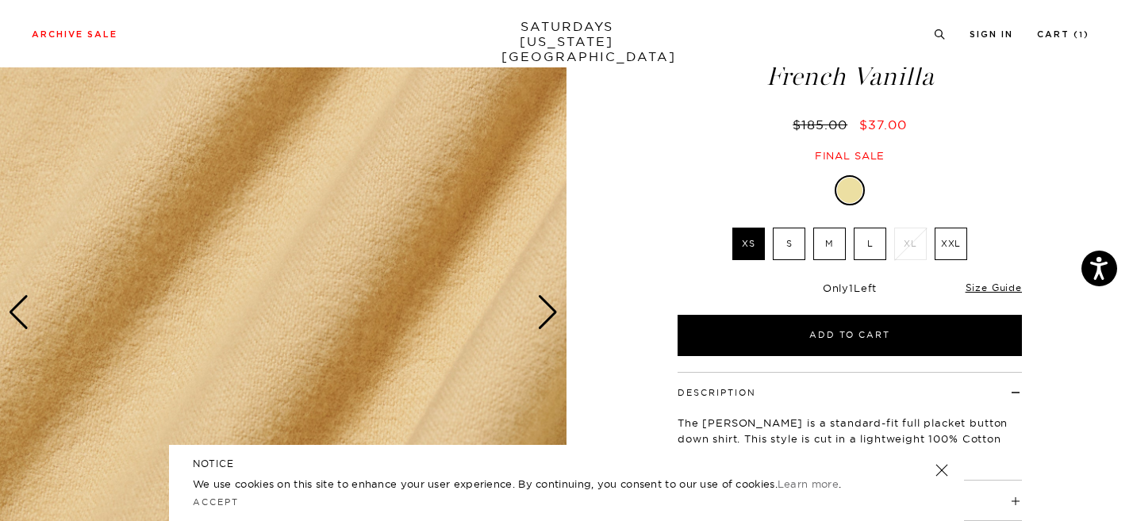
click at [23, 311] on div "Previous slide" at bounding box center [18, 312] width 21 height 35
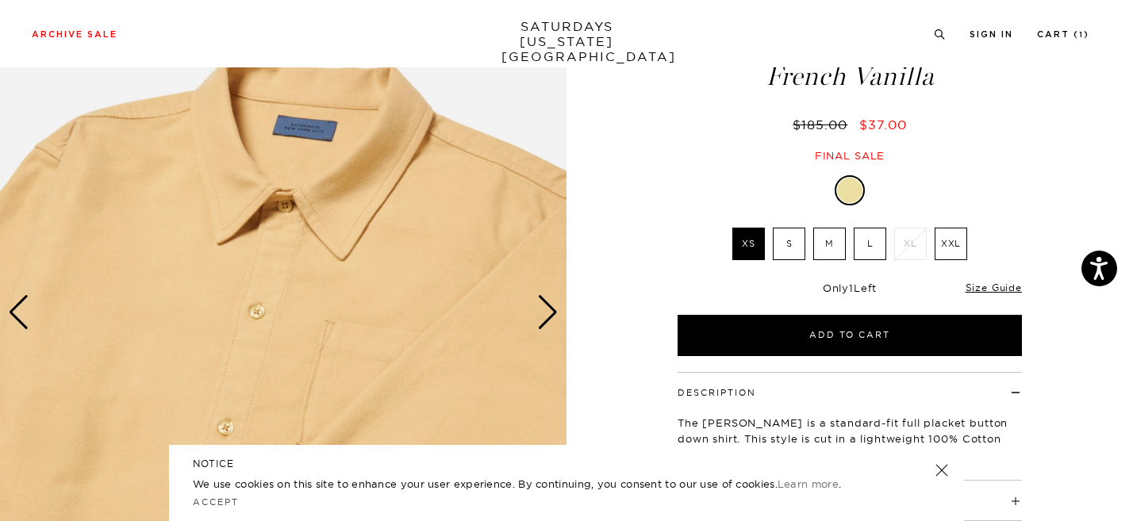
click at [23, 311] on div "Previous slide" at bounding box center [18, 312] width 21 height 35
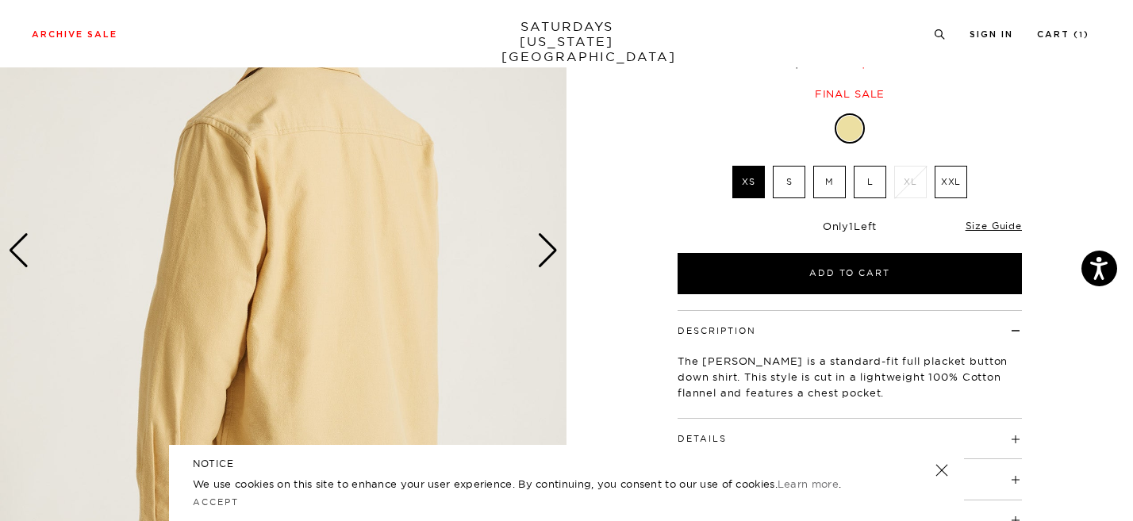
scroll to position [179, 0]
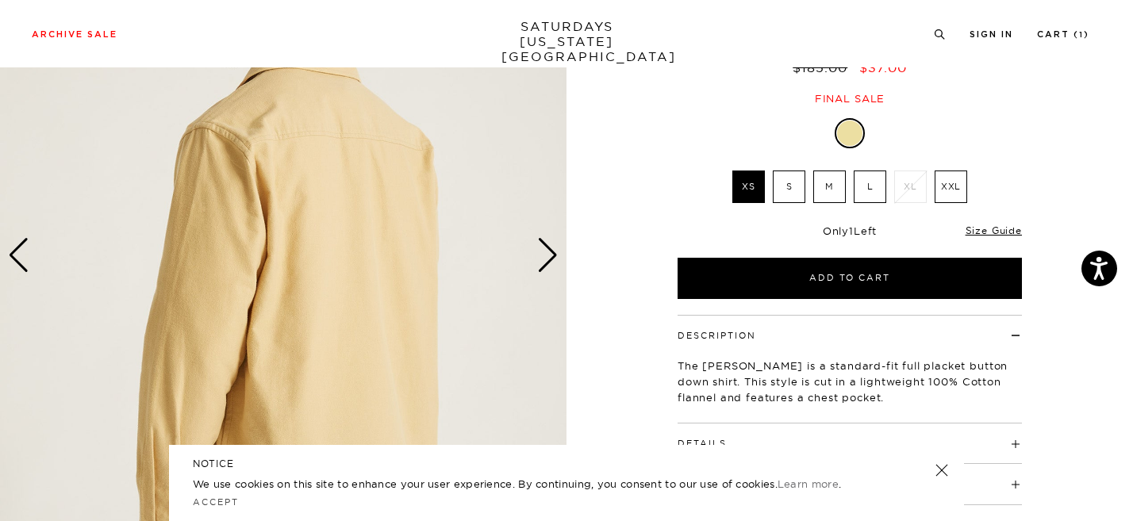
click at [19, 254] on div "Previous slide" at bounding box center [18, 255] width 21 height 35
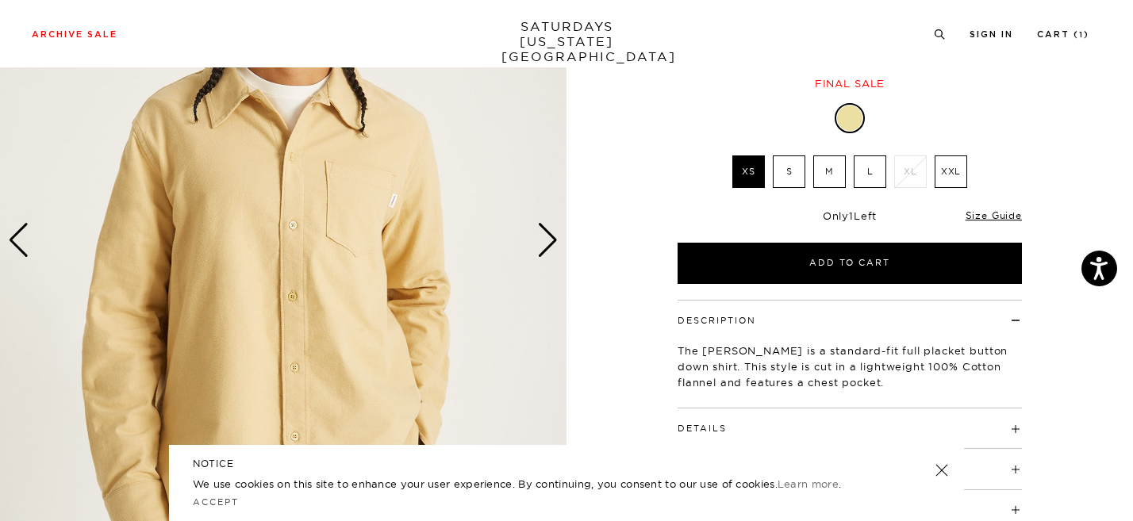
scroll to position [197, 0]
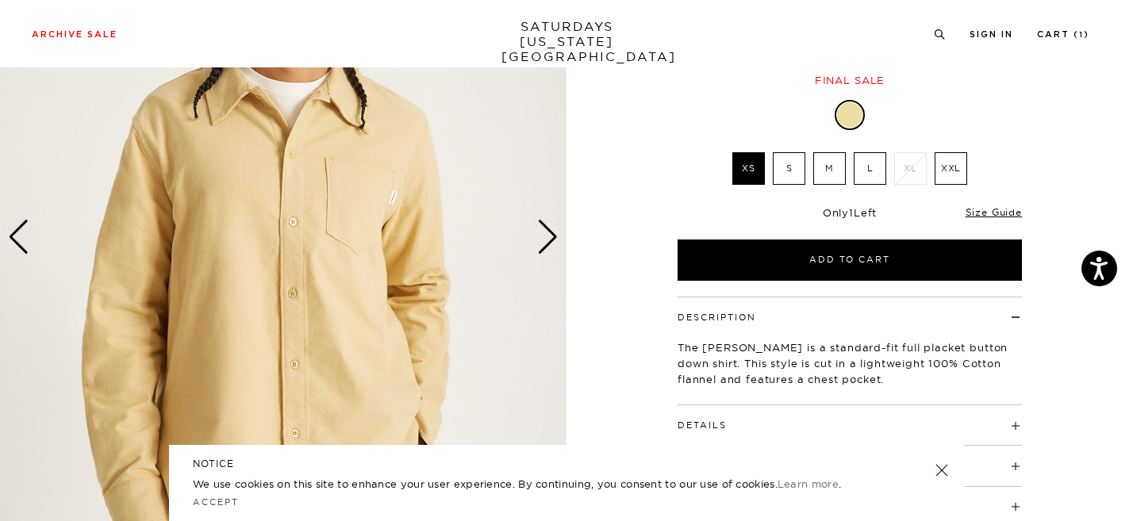
click at [710, 410] on h4 "Details" at bounding box center [850, 418] width 344 height 26
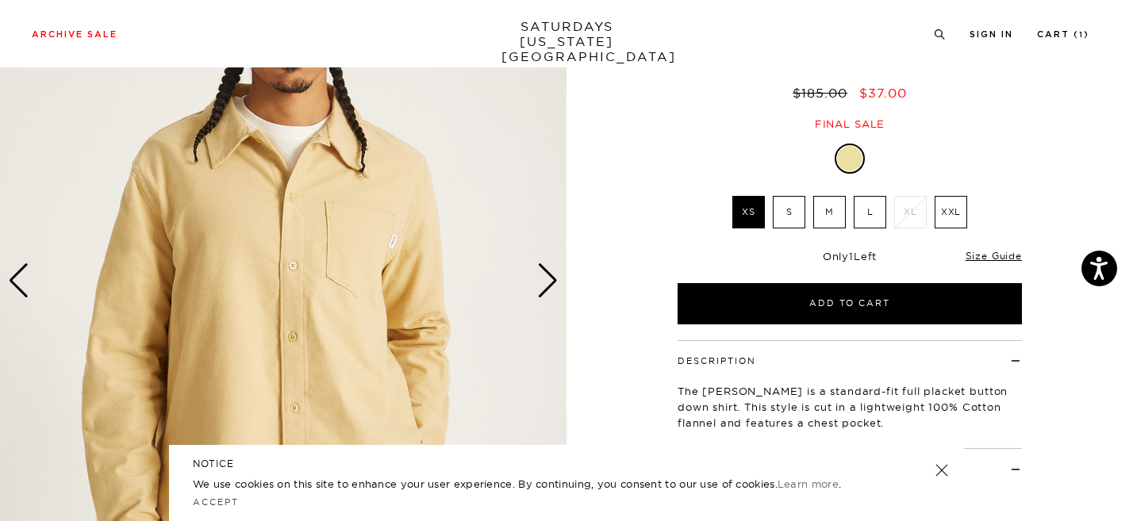
scroll to position [146, 0]
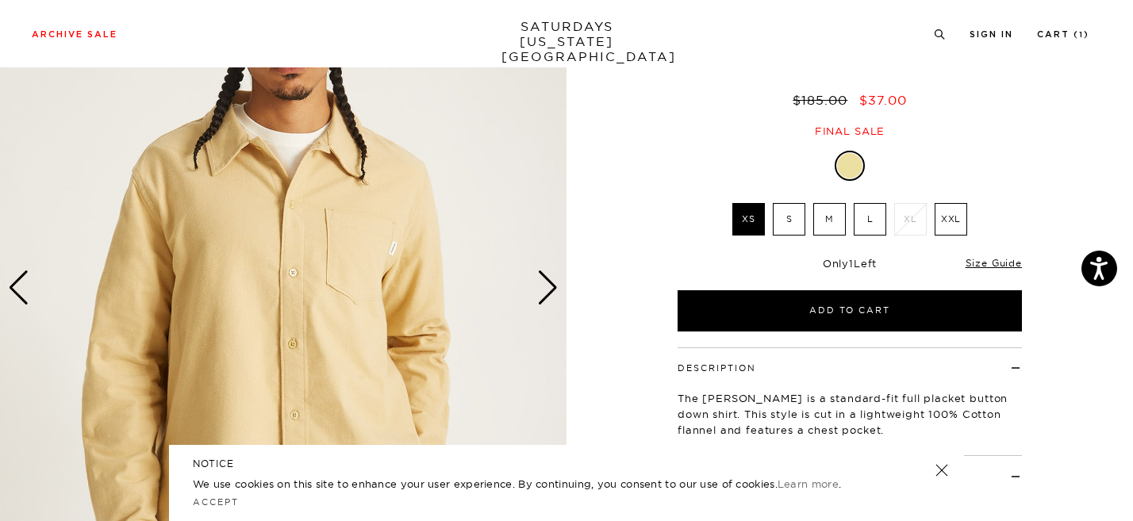
click at [547, 286] on div "Next slide" at bounding box center [547, 288] width 21 height 35
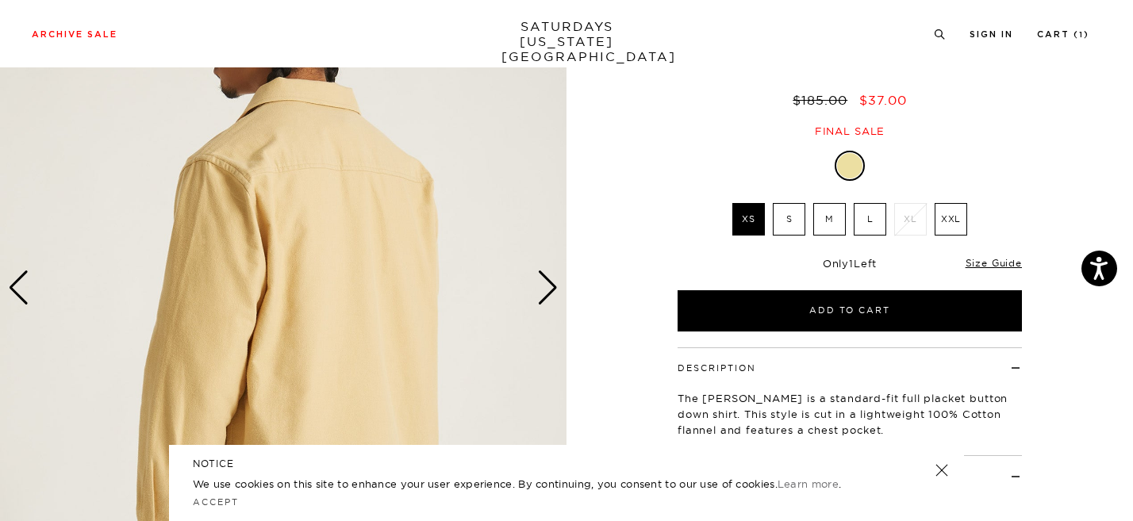
click at [547, 286] on div "Next slide" at bounding box center [547, 288] width 21 height 35
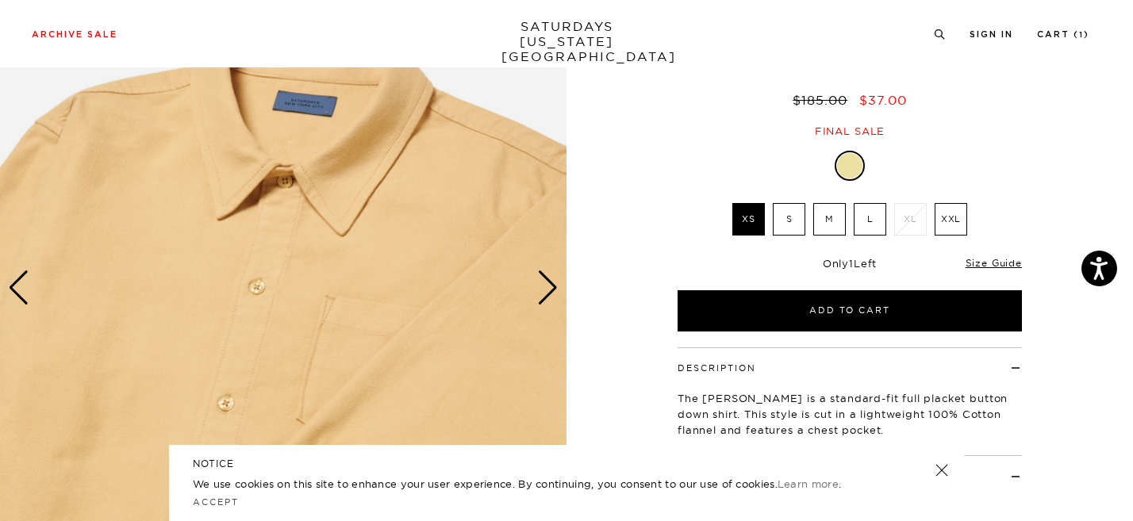
click at [547, 286] on div "Next slide" at bounding box center [547, 288] width 21 height 35
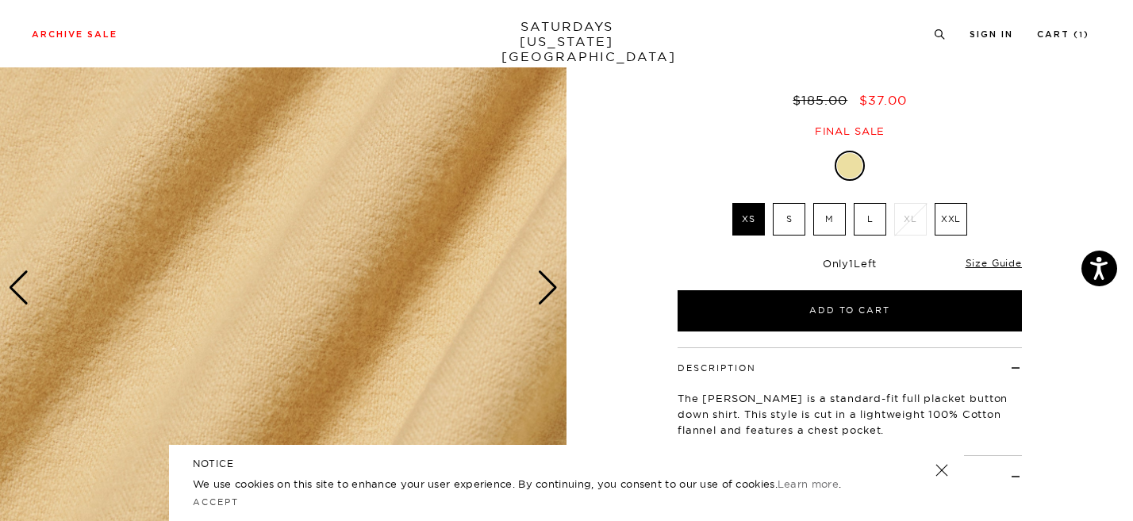
click at [547, 286] on div "Next slide" at bounding box center [547, 288] width 21 height 35
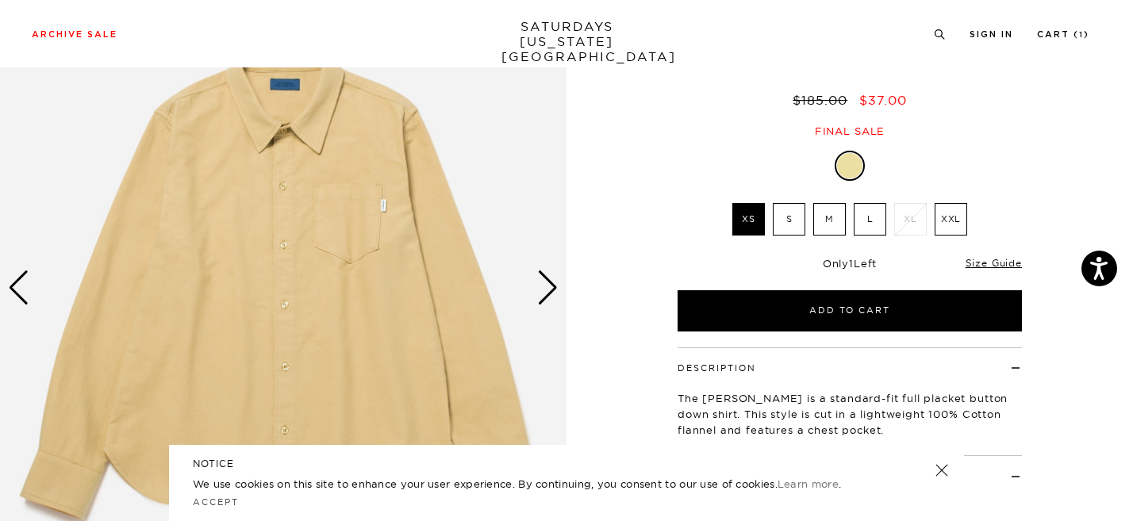
click at [828, 231] on label "M" at bounding box center [829, 219] width 33 height 33
click at [0, 0] on input "M" at bounding box center [0, 0] width 0 height 0
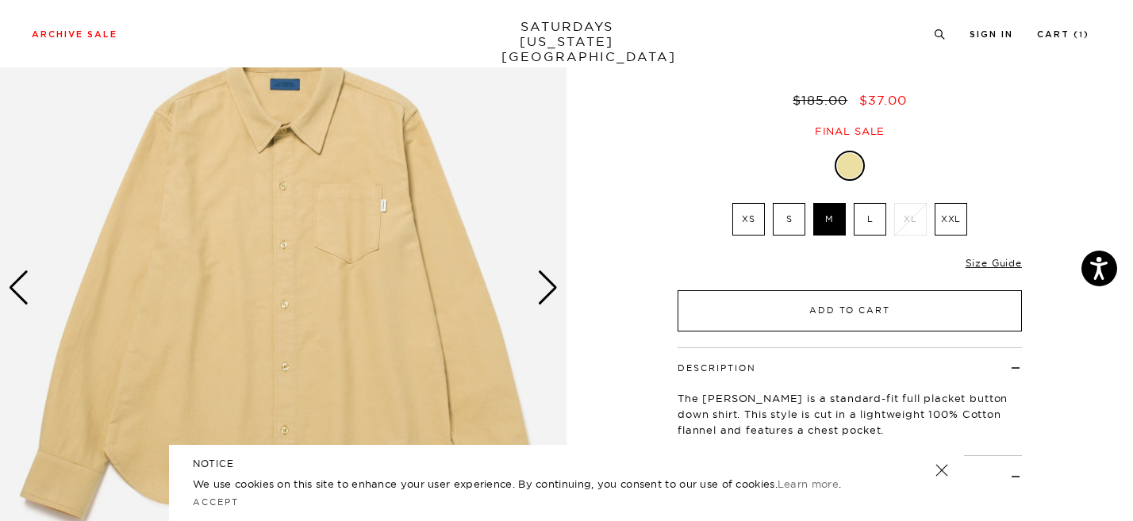
click at [837, 322] on button "Add to Cart" at bounding box center [850, 310] width 344 height 41
